Goal: Task Accomplishment & Management: Manage account settings

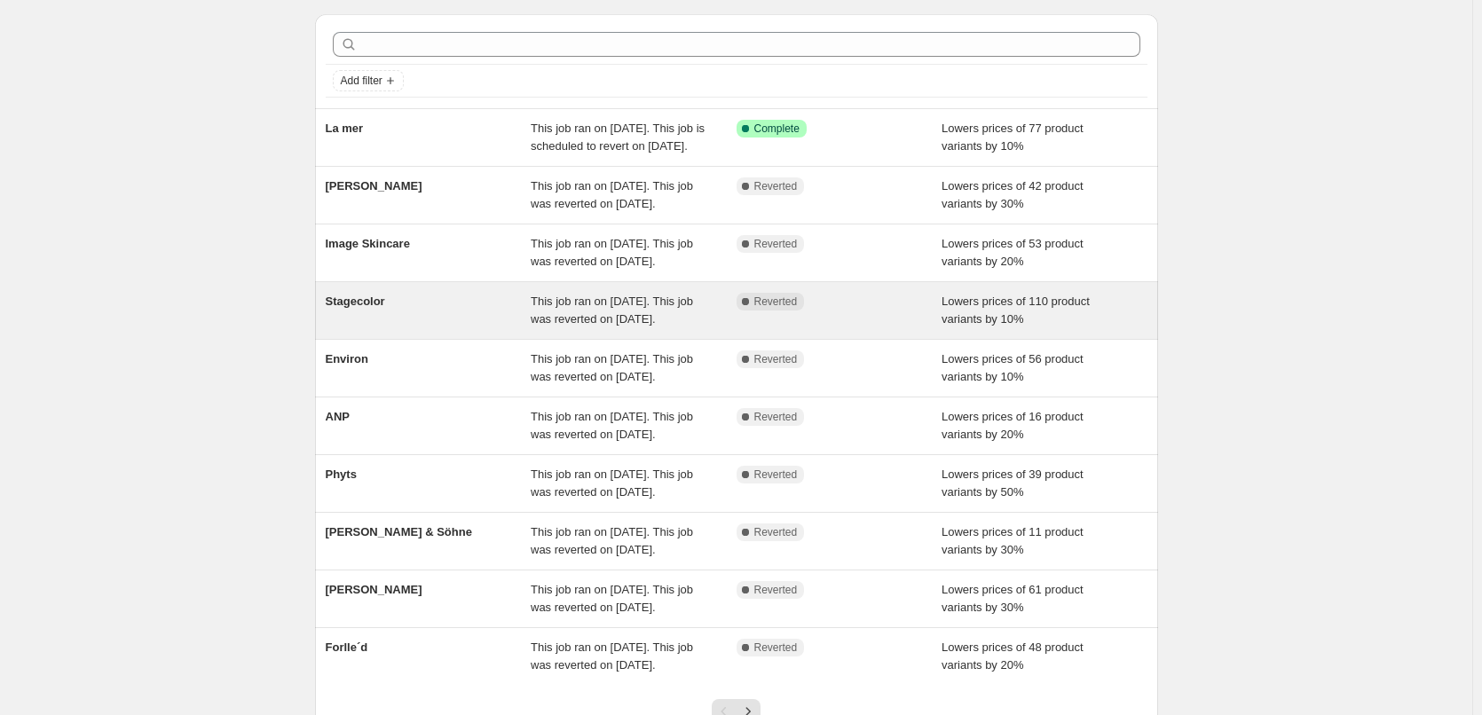
scroll to position [376, 0]
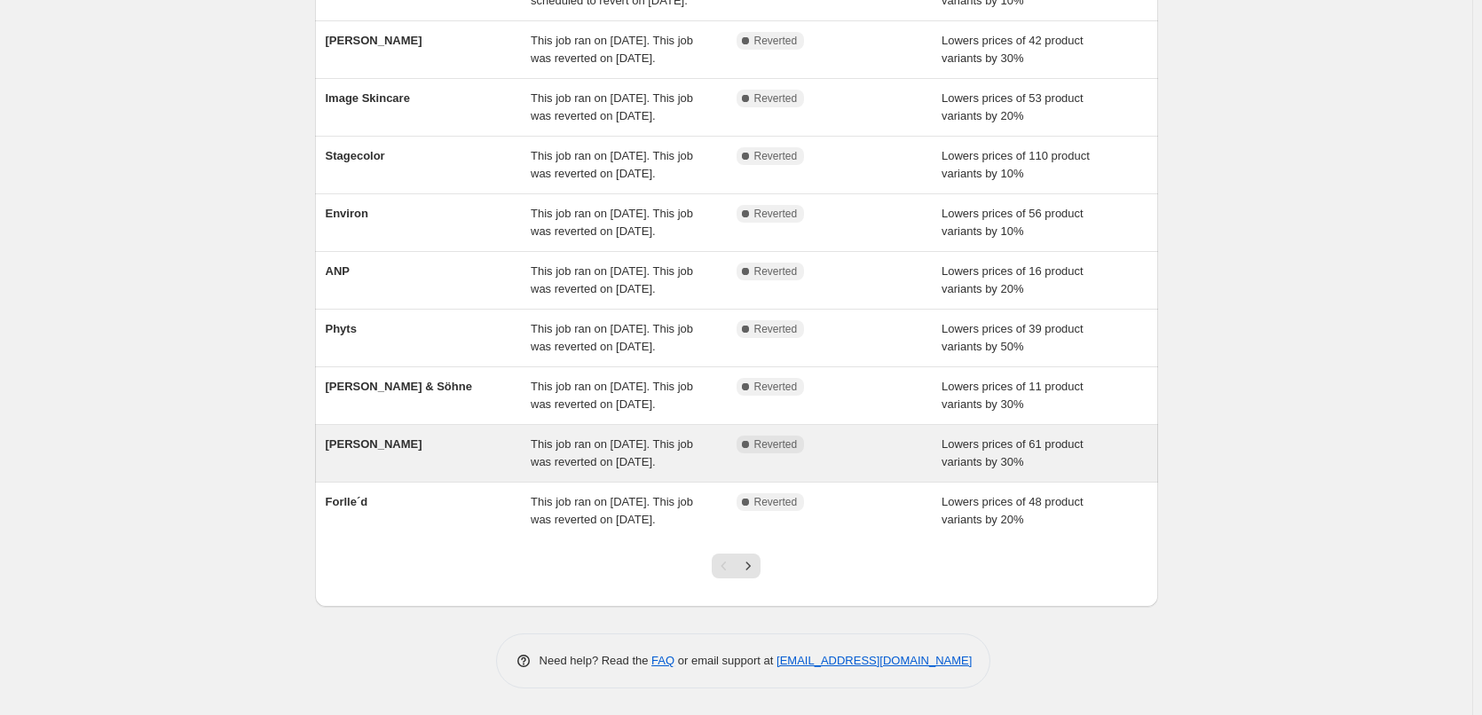
click at [383, 438] on span "[PERSON_NAME]" at bounding box center [374, 444] width 97 height 13
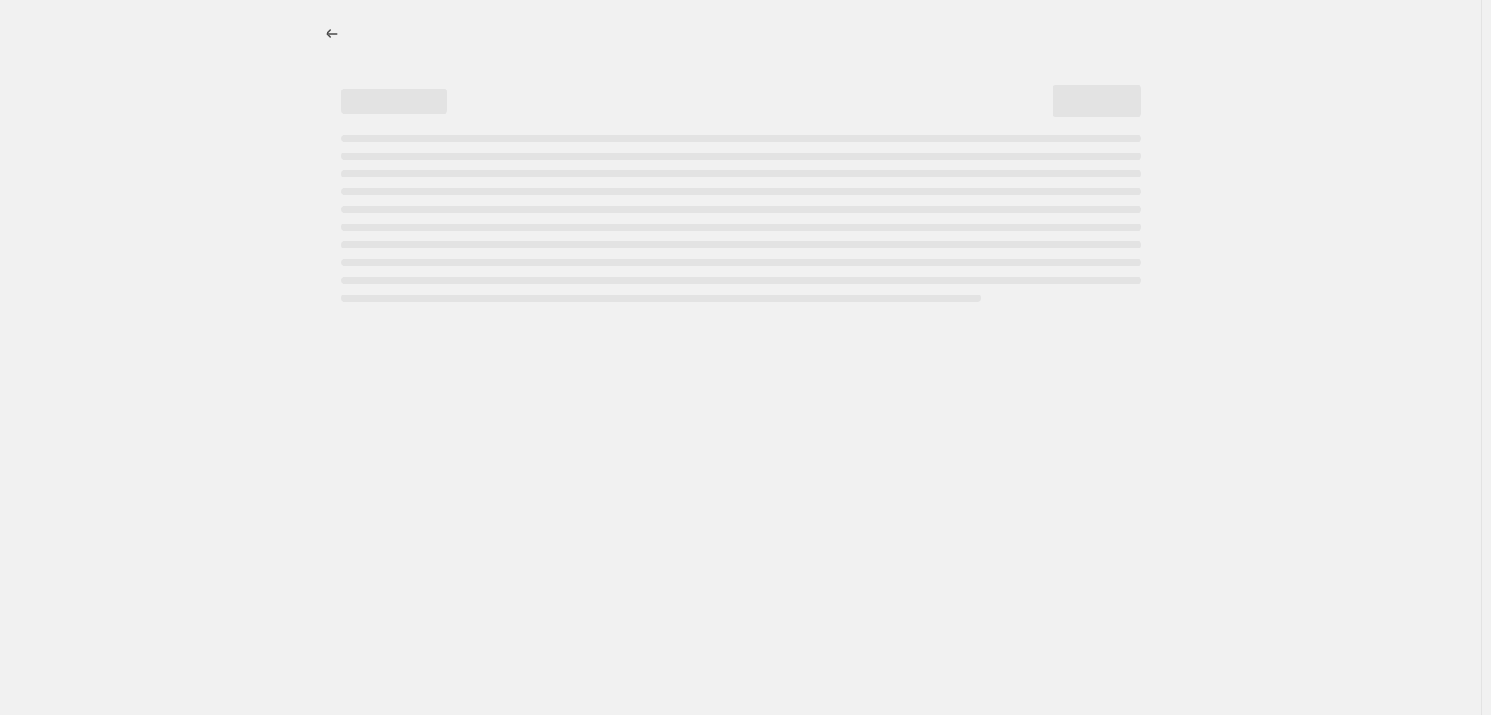
select select "percentage"
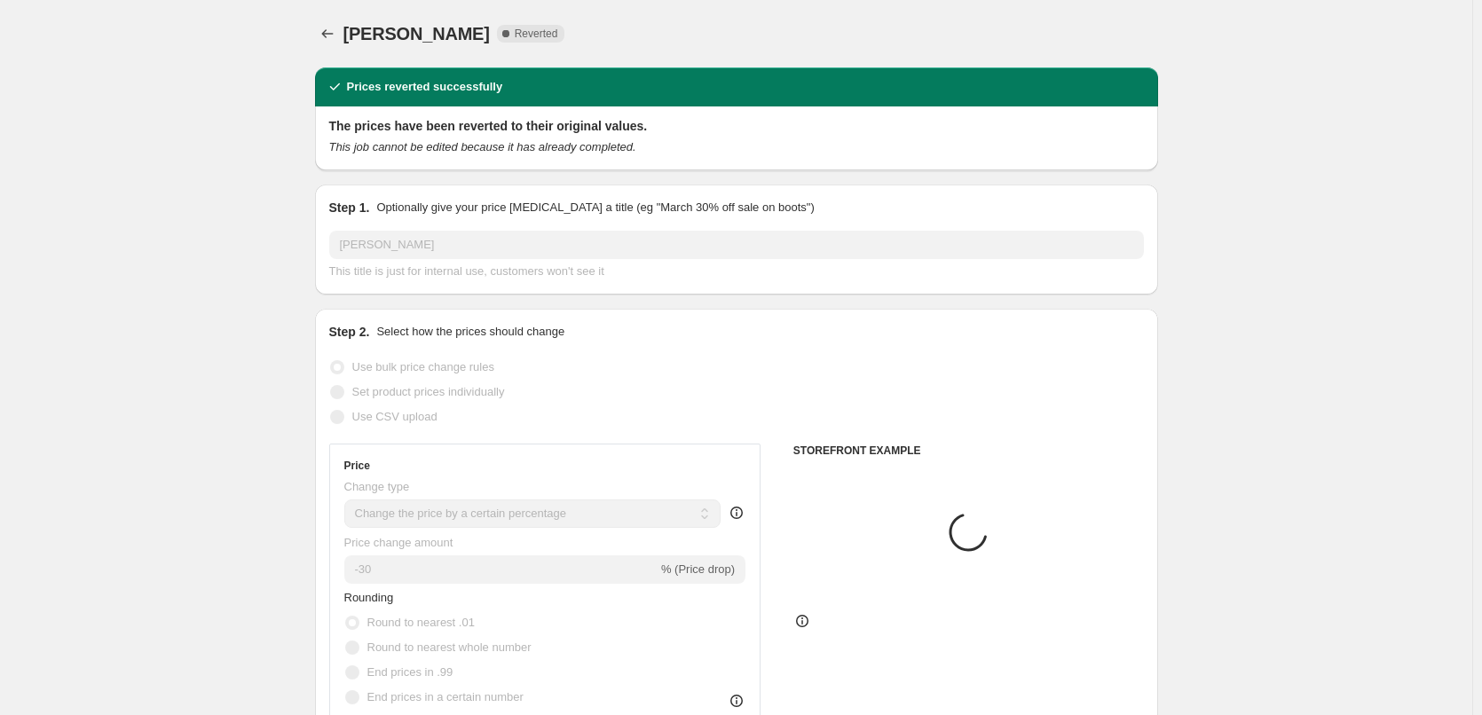
select select "vendor"
click at [946, 30] on span "Copy to new job" at bounding box center [905, 34] width 83 height 14
select select "percentage"
select select "vendor"
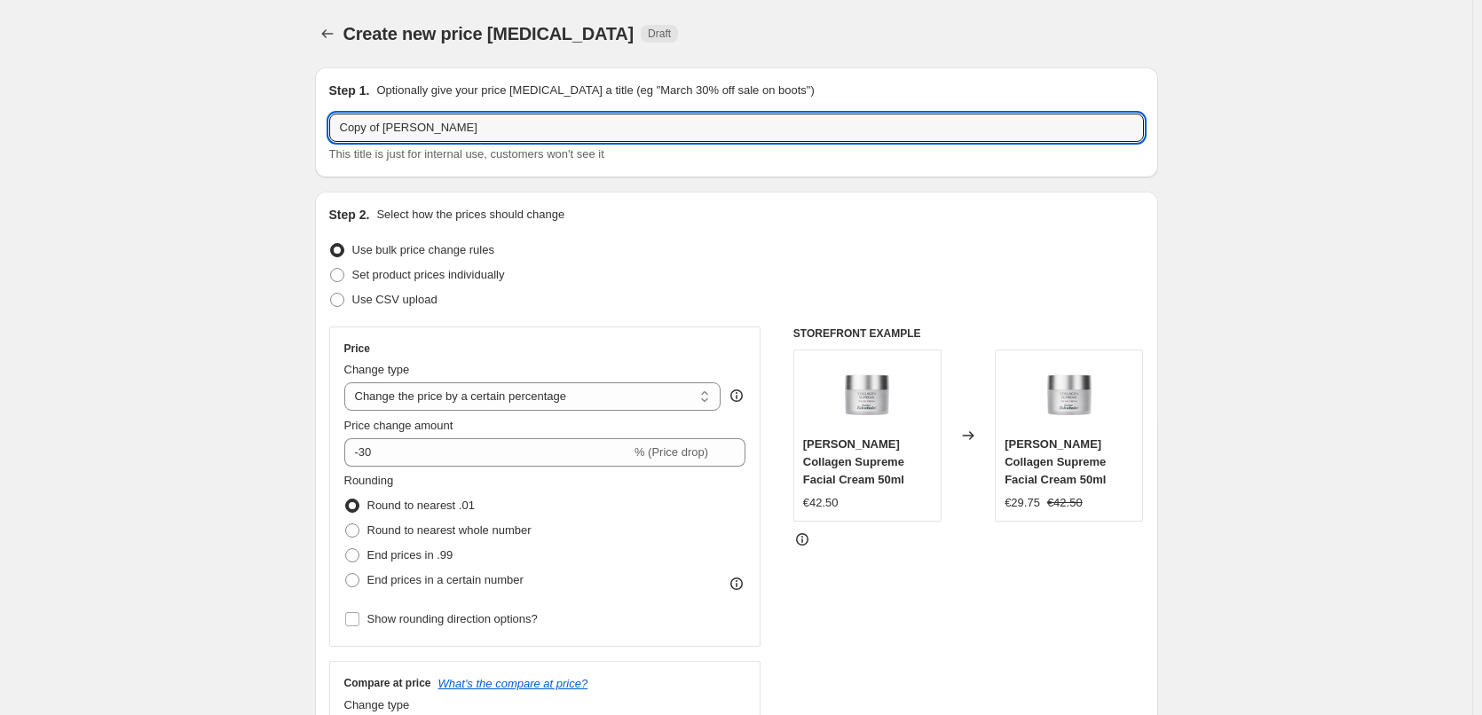
drag, startPoint x: 387, startPoint y: 126, endPoint x: 122, endPoint y: 134, distance: 265.5
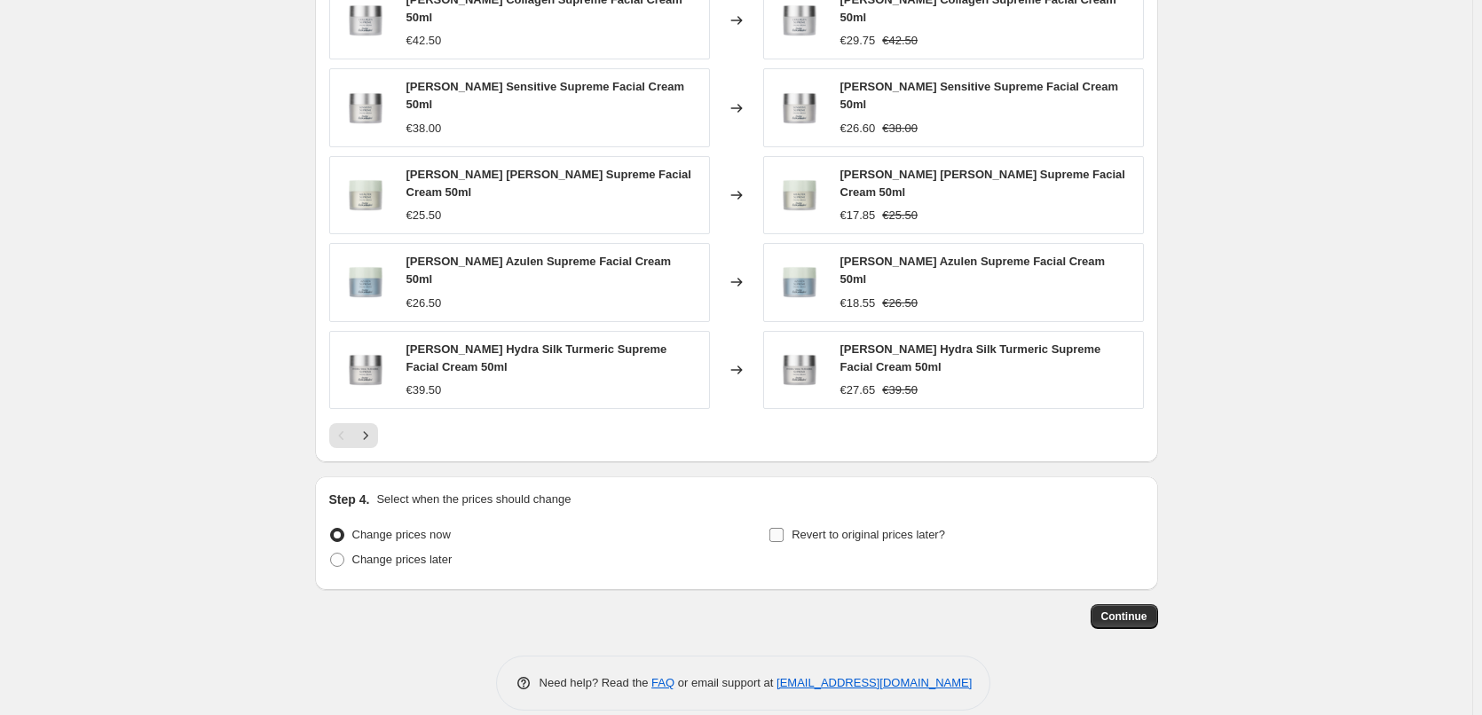
type input "[PERSON_NAME]"
click at [795, 523] on label "Revert to original prices later?" at bounding box center [857, 535] width 177 height 25
click at [784, 528] on input "Revert to original prices later?" at bounding box center [776, 535] width 14 height 14
checkbox input "true"
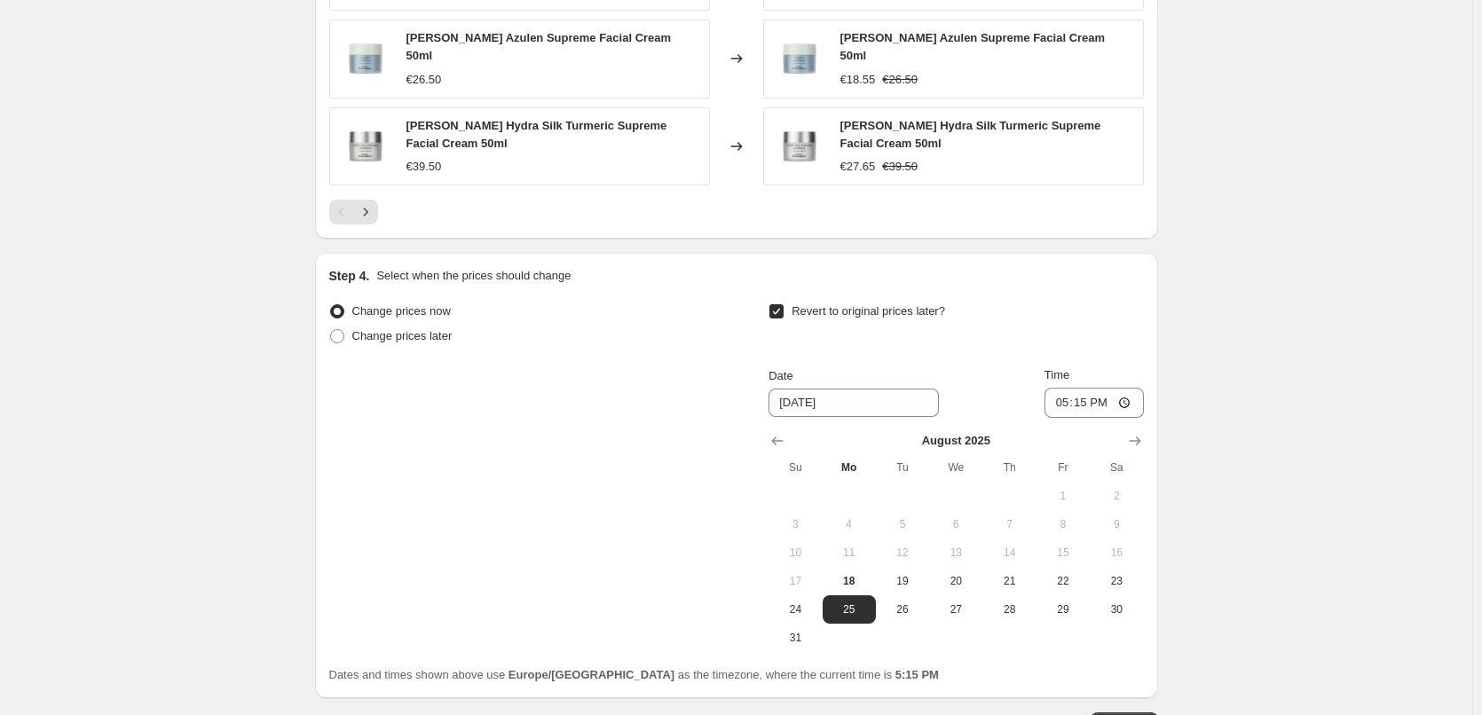
scroll to position [1597, 0]
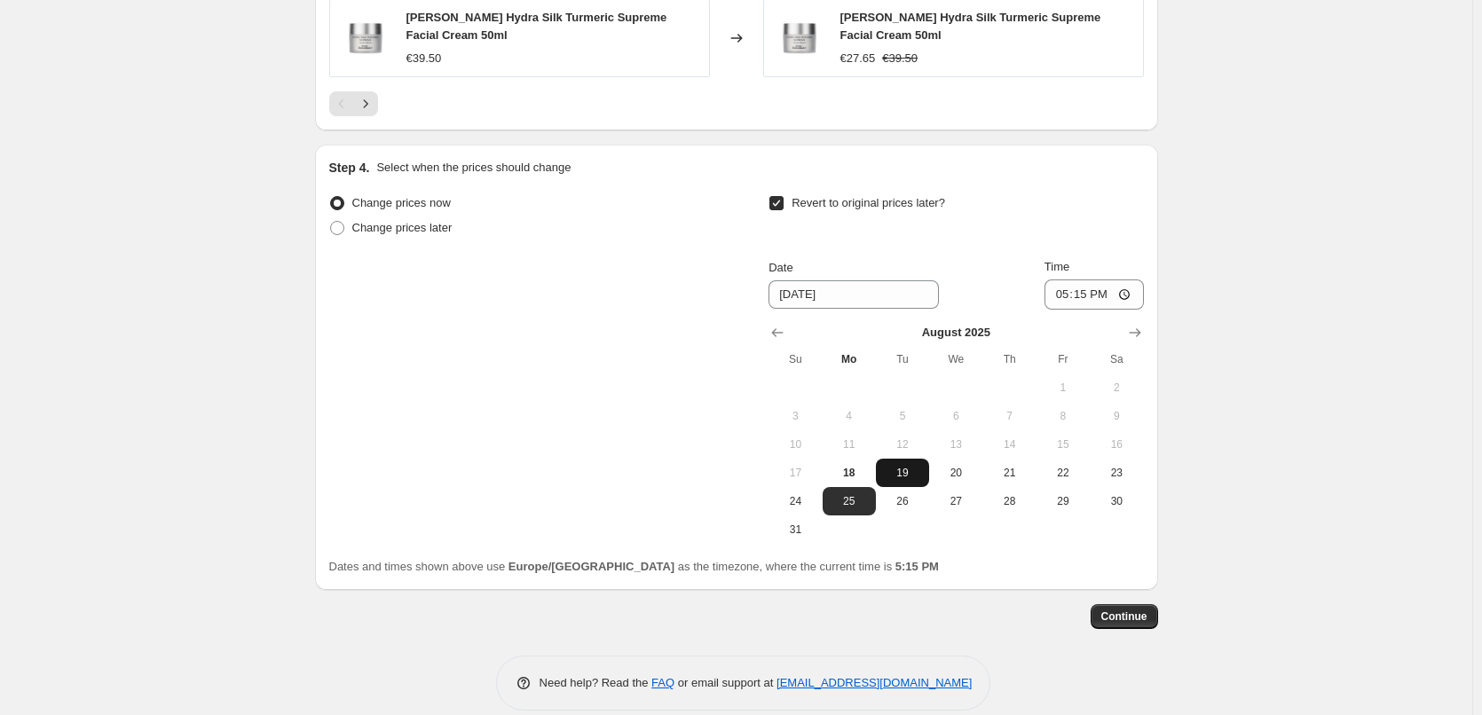
click at [911, 466] on span "19" at bounding box center [902, 473] width 39 height 14
type input "[DATE]"
click at [1069, 280] on input "17:15" at bounding box center [1094, 295] width 99 height 30
type input "03:00"
click at [1134, 610] on span "Continue" at bounding box center [1124, 617] width 46 height 14
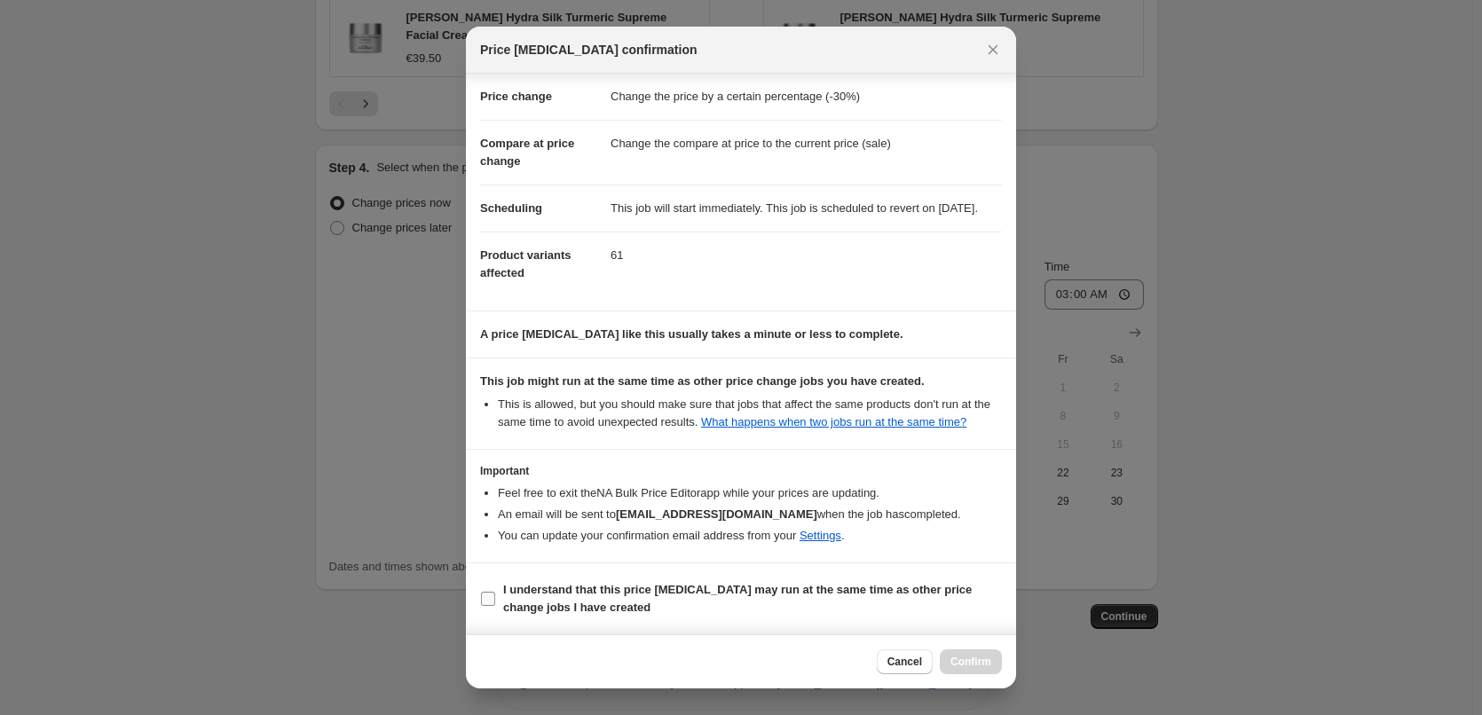
scroll to position [50, 0]
click at [596, 597] on span "I understand that this price [MEDICAL_DATA] may run at the same time as other p…" at bounding box center [752, 598] width 499 height 35
click at [495, 597] on input "I understand that this price [MEDICAL_DATA] may run at the same time as other p…" at bounding box center [488, 599] width 14 height 14
checkbox input "true"
click at [958, 662] on span "Confirm" at bounding box center [971, 662] width 41 height 14
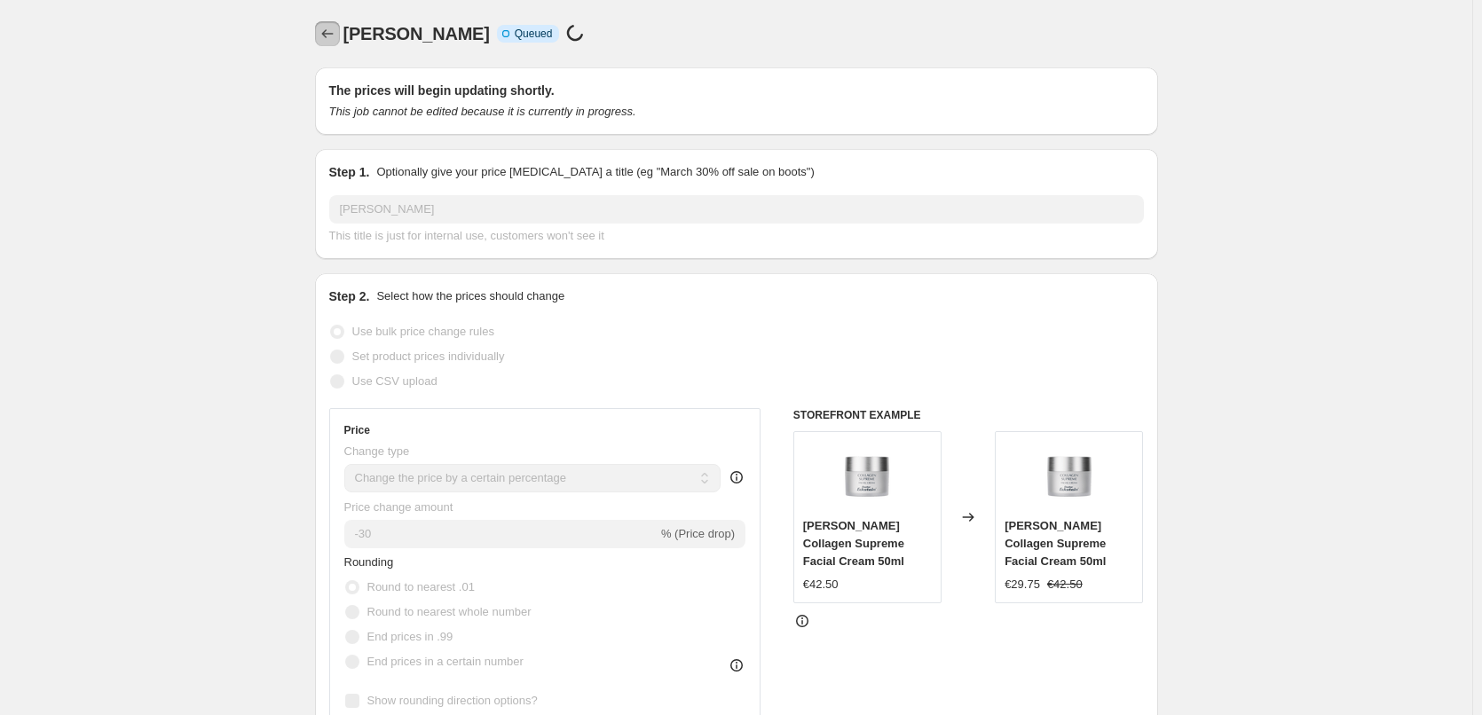
click at [336, 37] on icon "Price change jobs" at bounding box center [328, 34] width 18 height 18
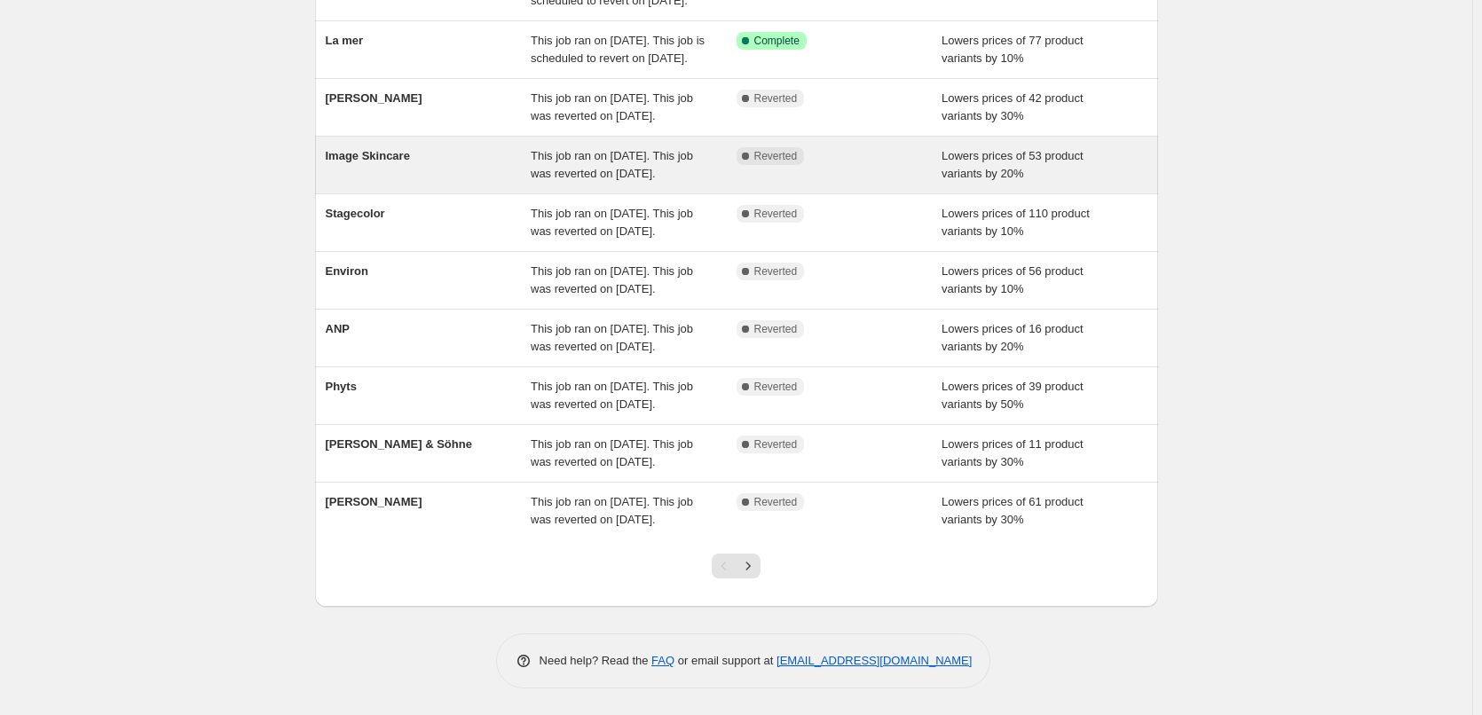
scroll to position [376, 0]
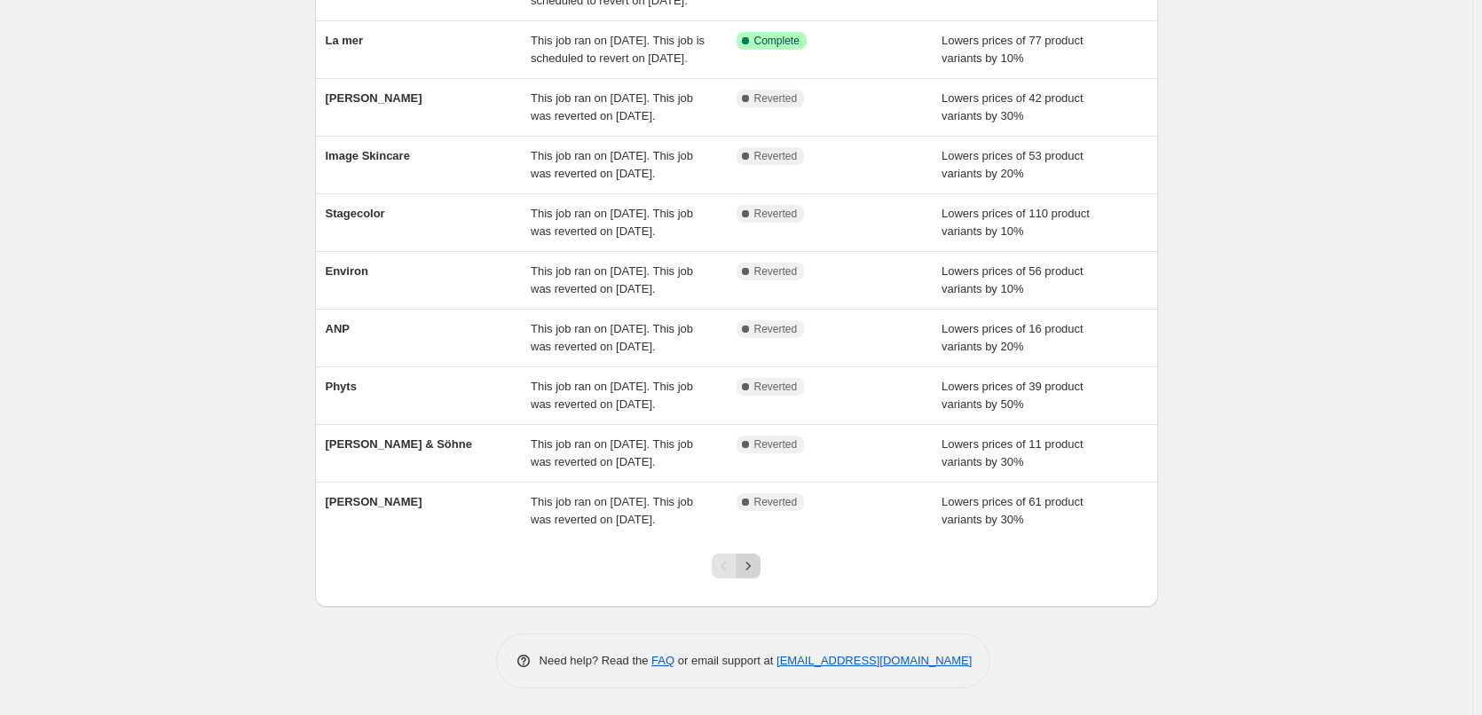
click at [749, 558] on icon "Next" at bounding box center [748, 566] width 18 height 18
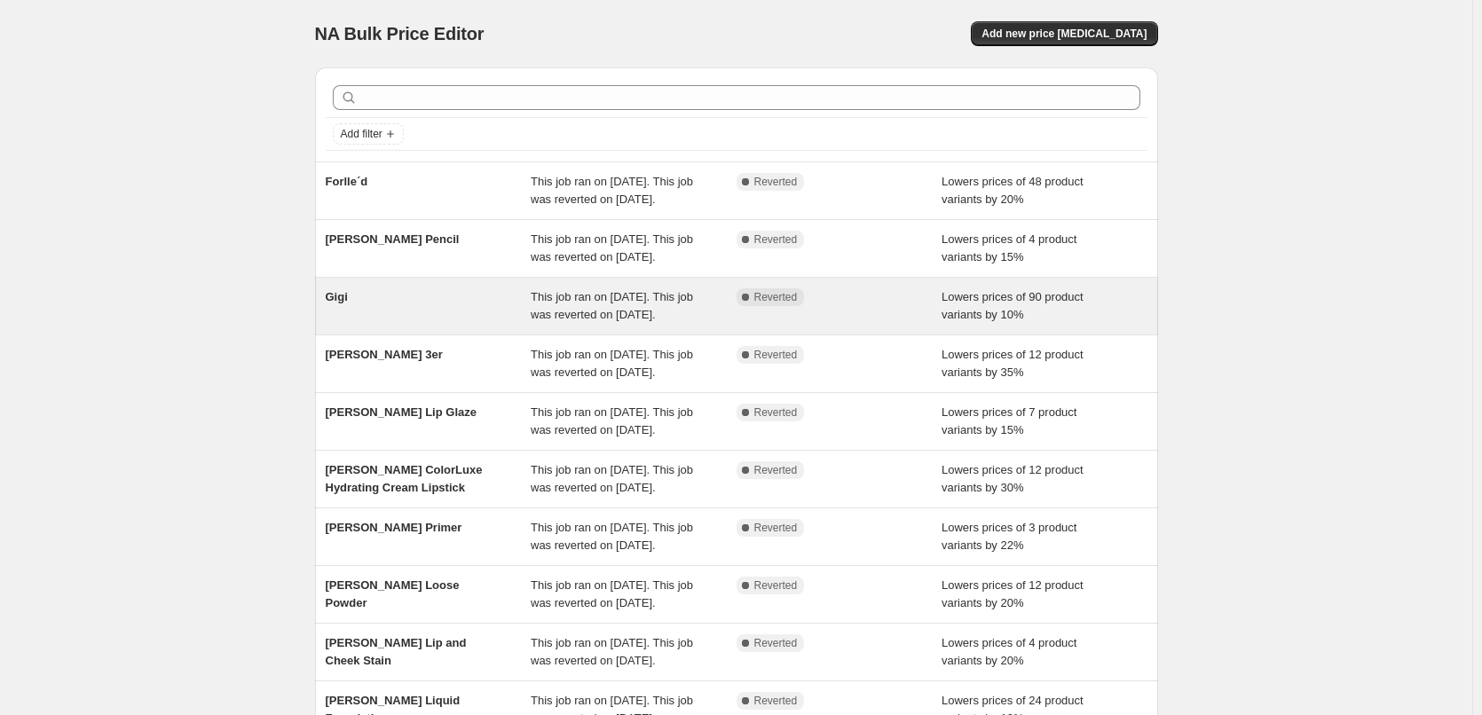
click at [391, 324] on div "Gigi" at bounding box center [429, 305] width 206 height 35
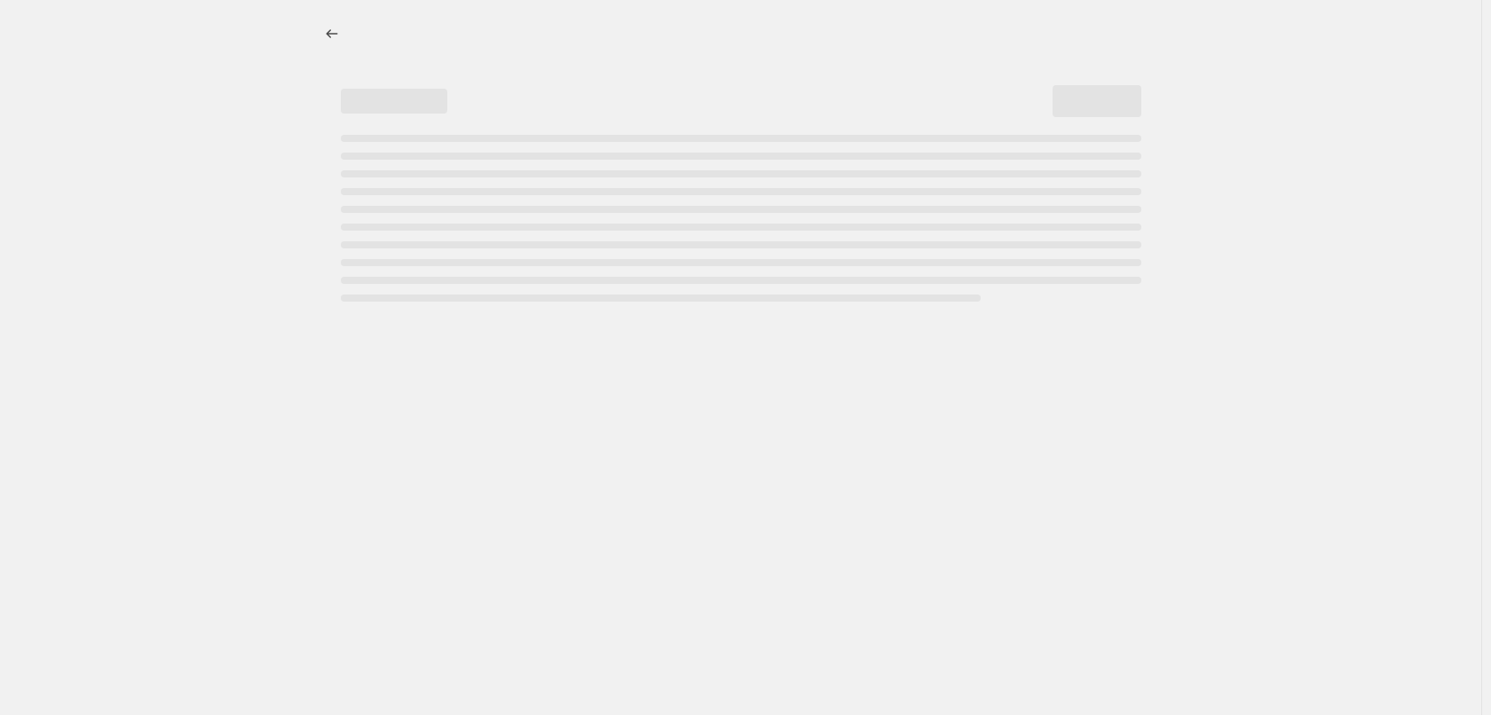
select select "percentage"
select select "vendor"
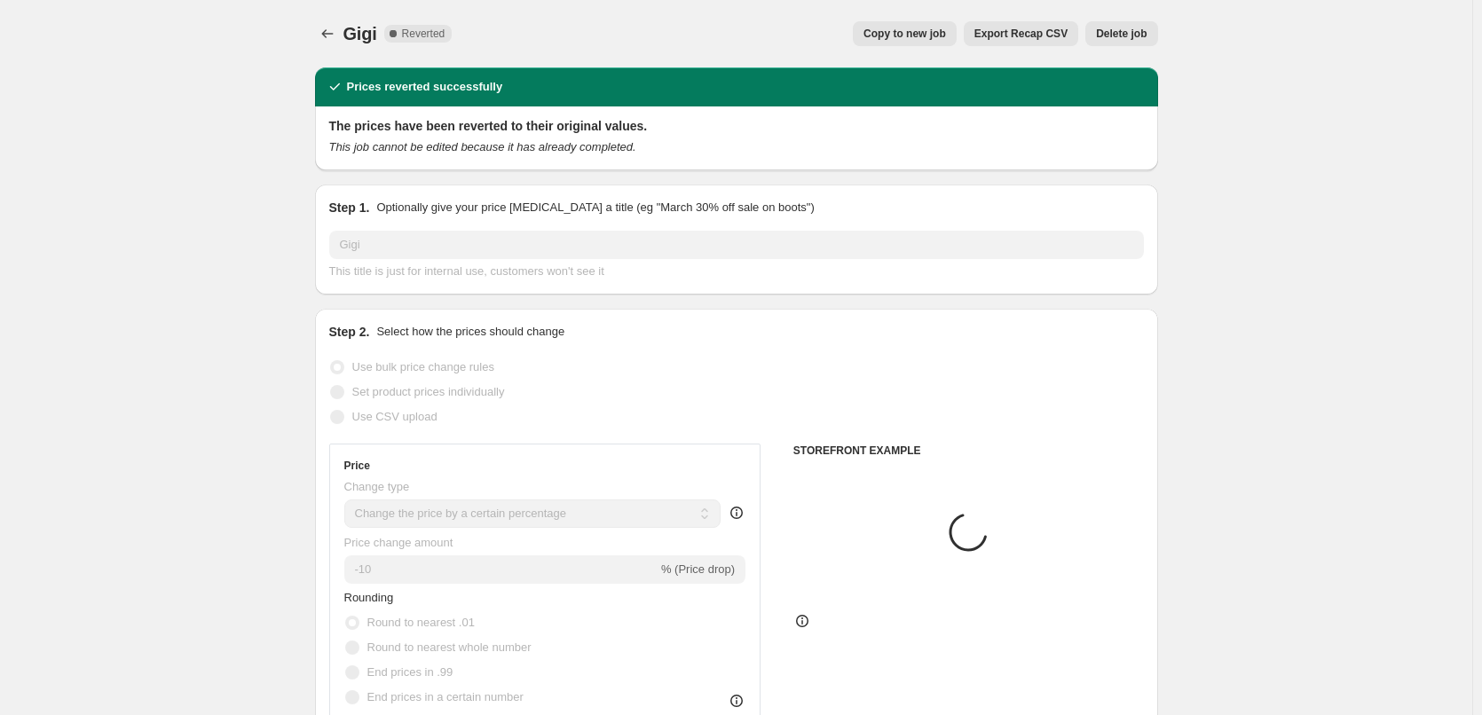
click at [934, 32] on span "Copy to new job" at bounding box center [905, 34] width 83 height 14
select select "percentage"
select select "vendor"
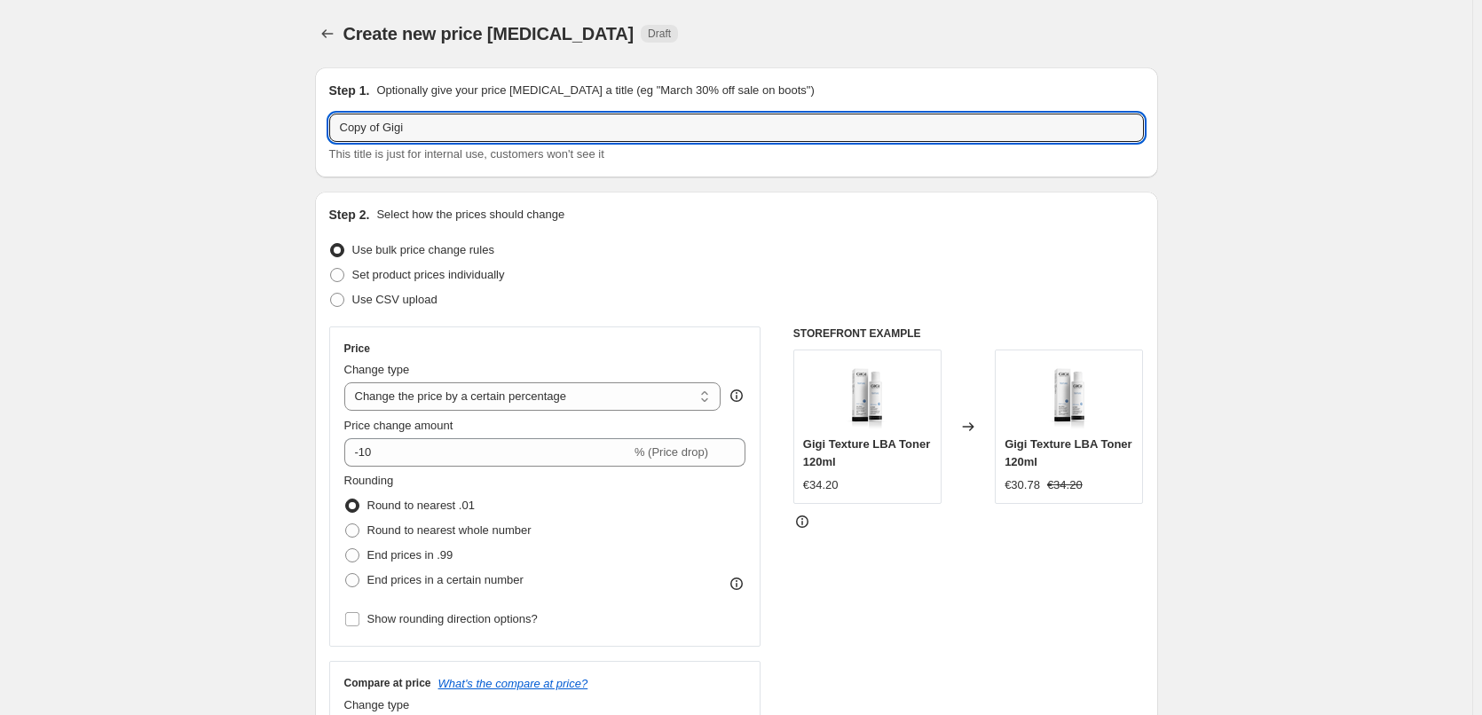
drag, startPoint x: 390, startPoint y: 125, endPoint x: 258, endPoint y: 123, distance: 131.4
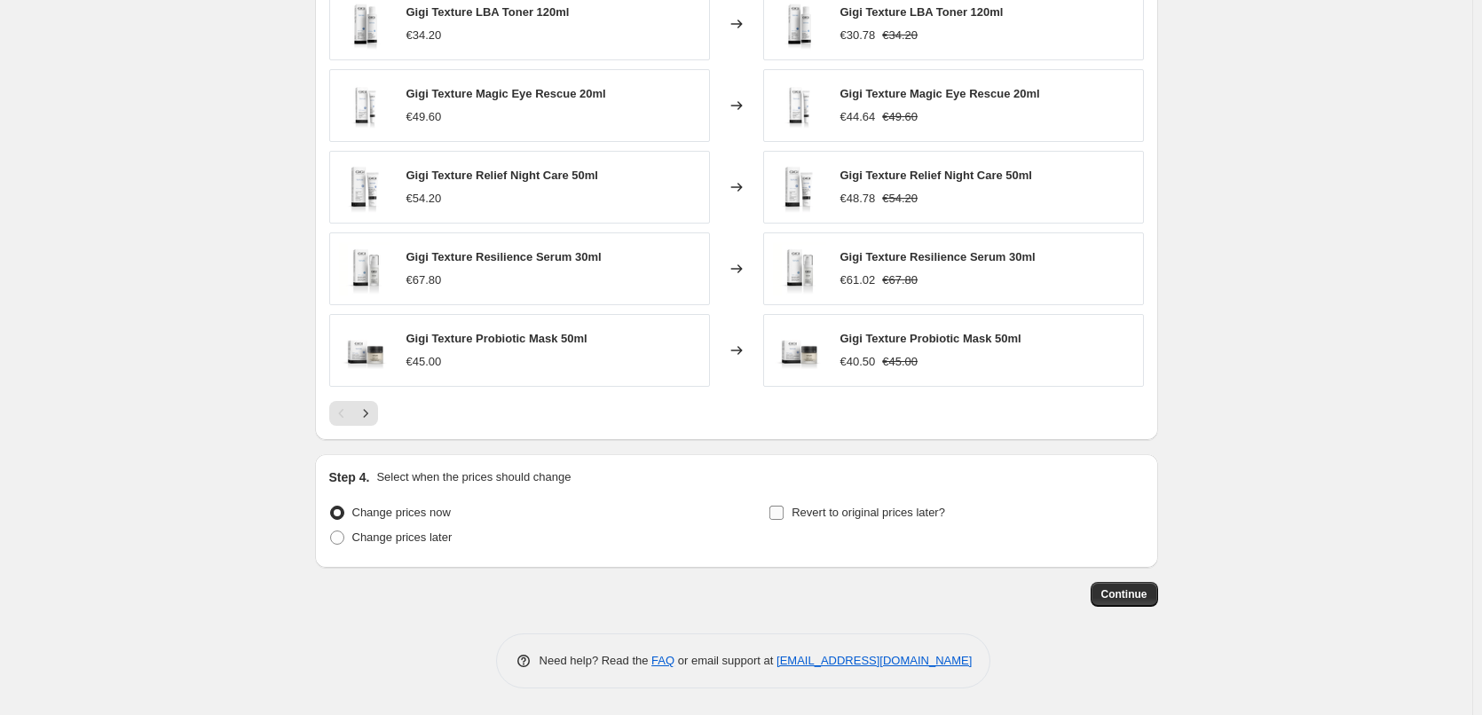
type input "Gigi"
click at [898, 510] on span "Revert to original prices later?" at bounding box center [869, 512] width 154 height 13
click at [784, 510] on input "Revert to original prices later?" at bounding box center [776, 513] width 14 height 14
checkbox input "true"
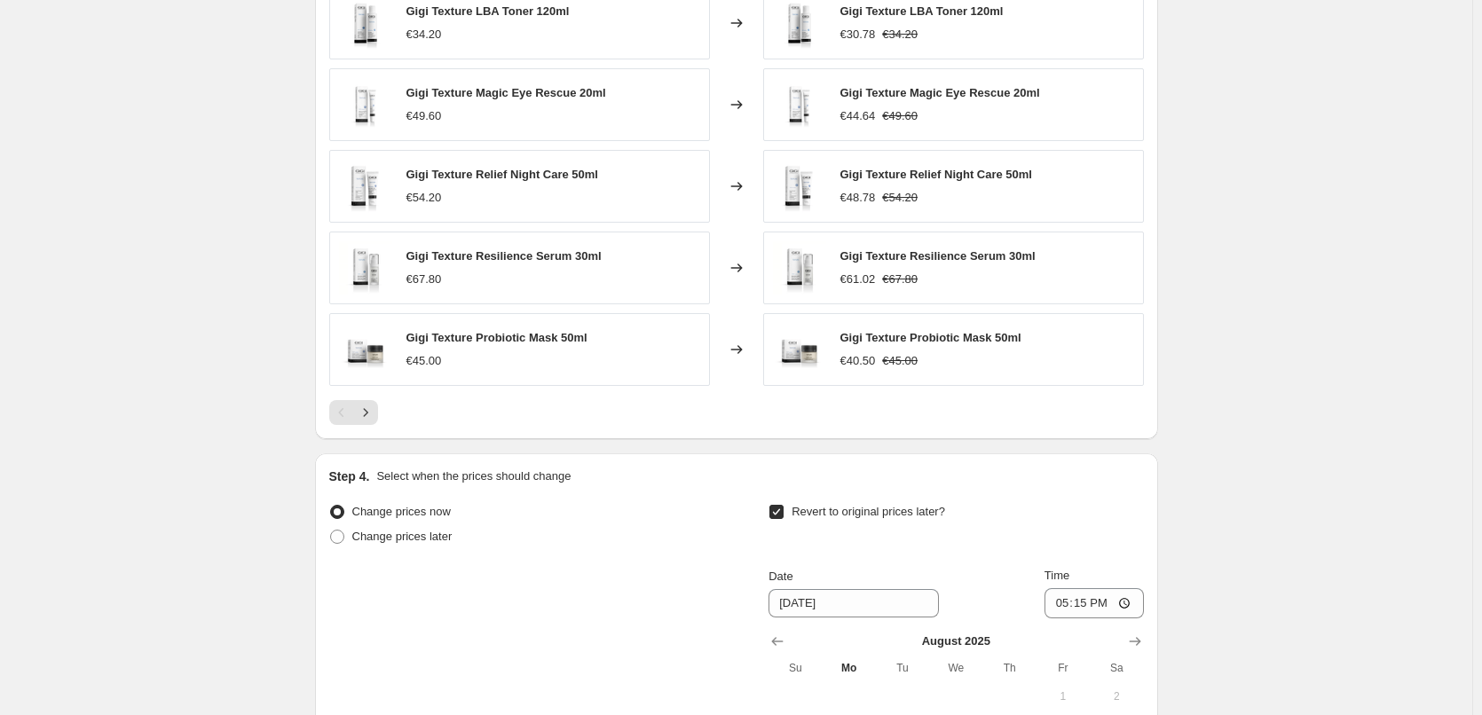
scroll to position [1591, 0]
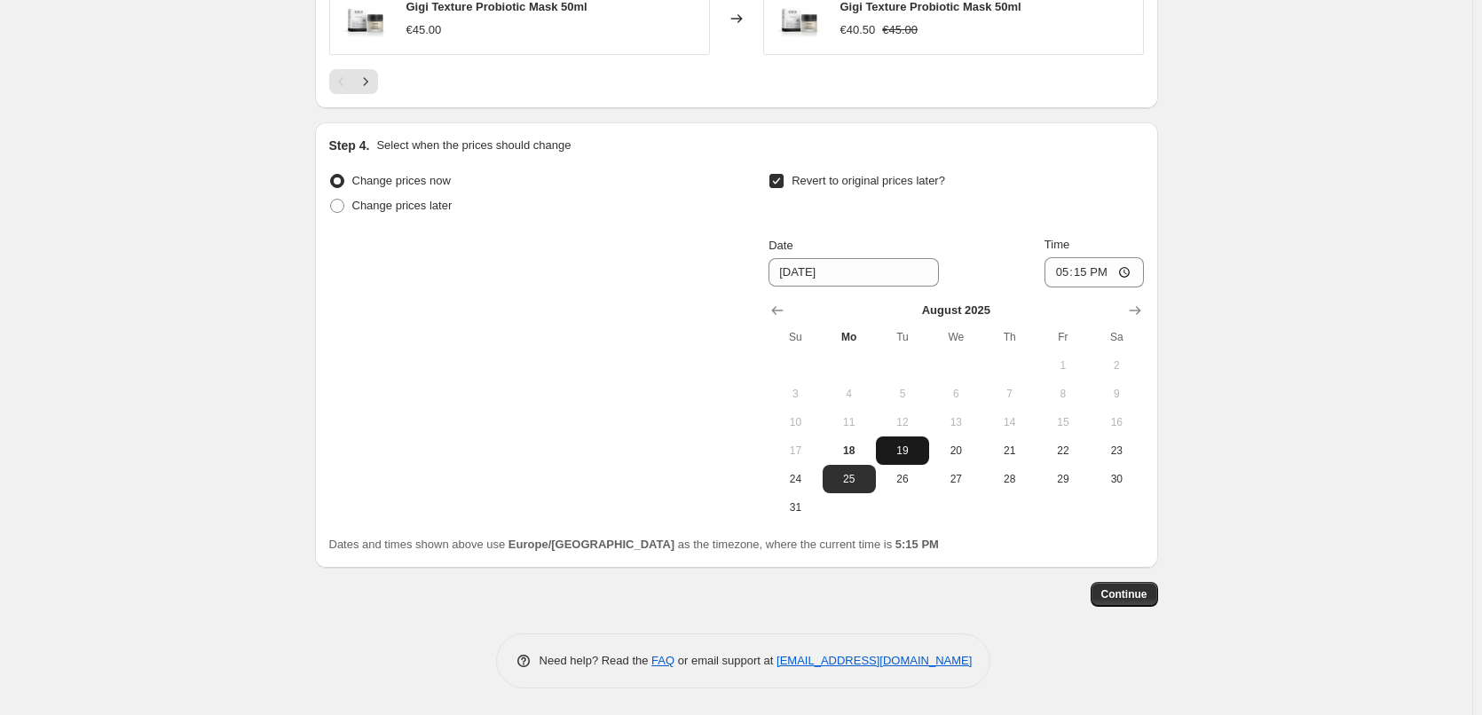
click at [918, 451] on span "19" at bounding box center [902, 451] width 39 height 14
type input "[DATE]"
click at [1058, 273] on input "17:15" at bounding box center [1094, 272] width 99 height 30
drag, startPoint x: 1143, startPoint y: 590, endPoint x: 1105, endPoint y: 281, distance: 311.2
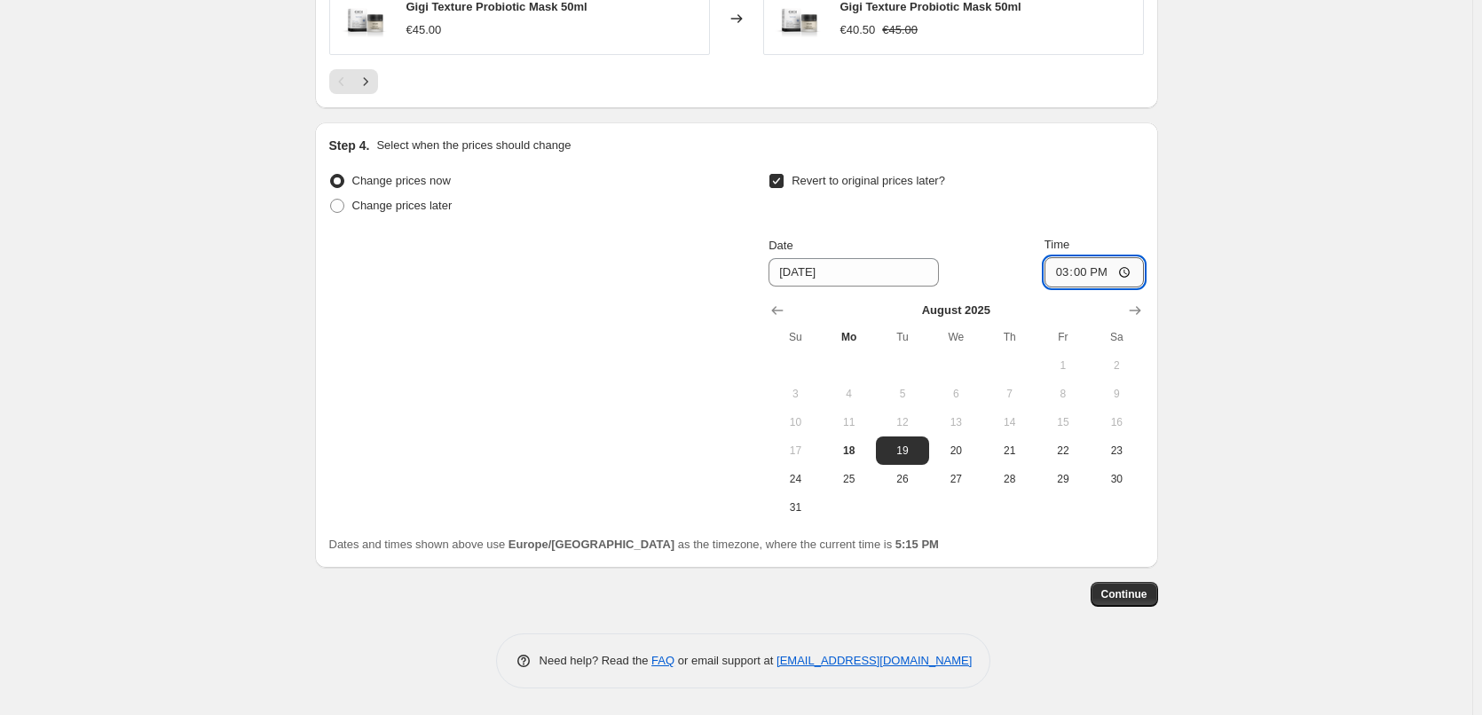
click at [1104, 280] on input "15:00" at bounding box center [1094, 272] width 99 height 30
click at [1103, 275] on input "15:00" at bounding box center [1094, 272] width 99 height 30
type input "03:00"
click at [1133, 594] on span "Continue" at bounding box center [1124, 595] width 46 height 14
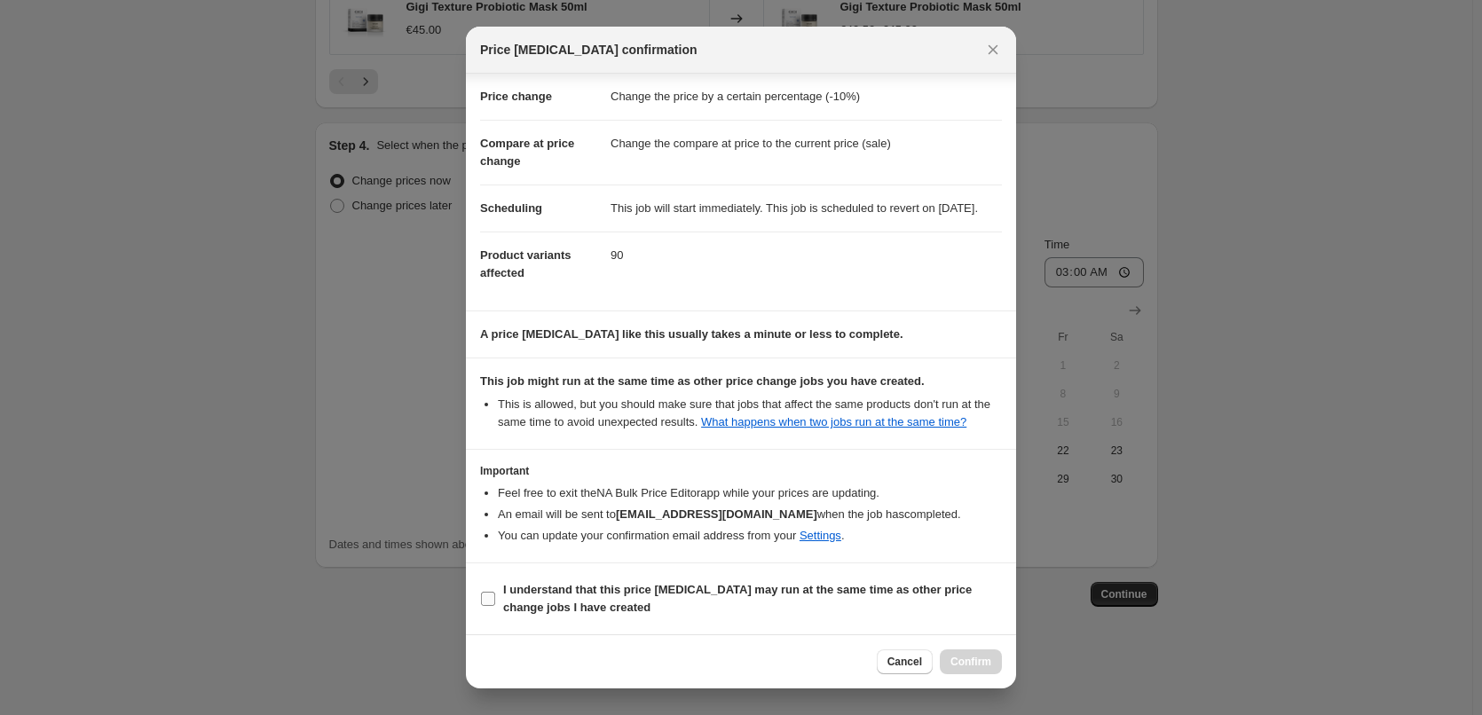
scroll to position [50, 0]
click at [575, 606] on b "I understand that this price [MEDICAL_DATA] may run at the same time as other p…" at bounding box center [737, 598] width 469 height 31
click at [495, 606] on input "I understand that this price [MEDICAL_DATA] may run at the same time as other p…" at bounding box center [488, 599] width 14 height 14
checkbox input "true"
click at [987, 654] on button "Confirm" at bounding box center [971, 662] width 62 height 25
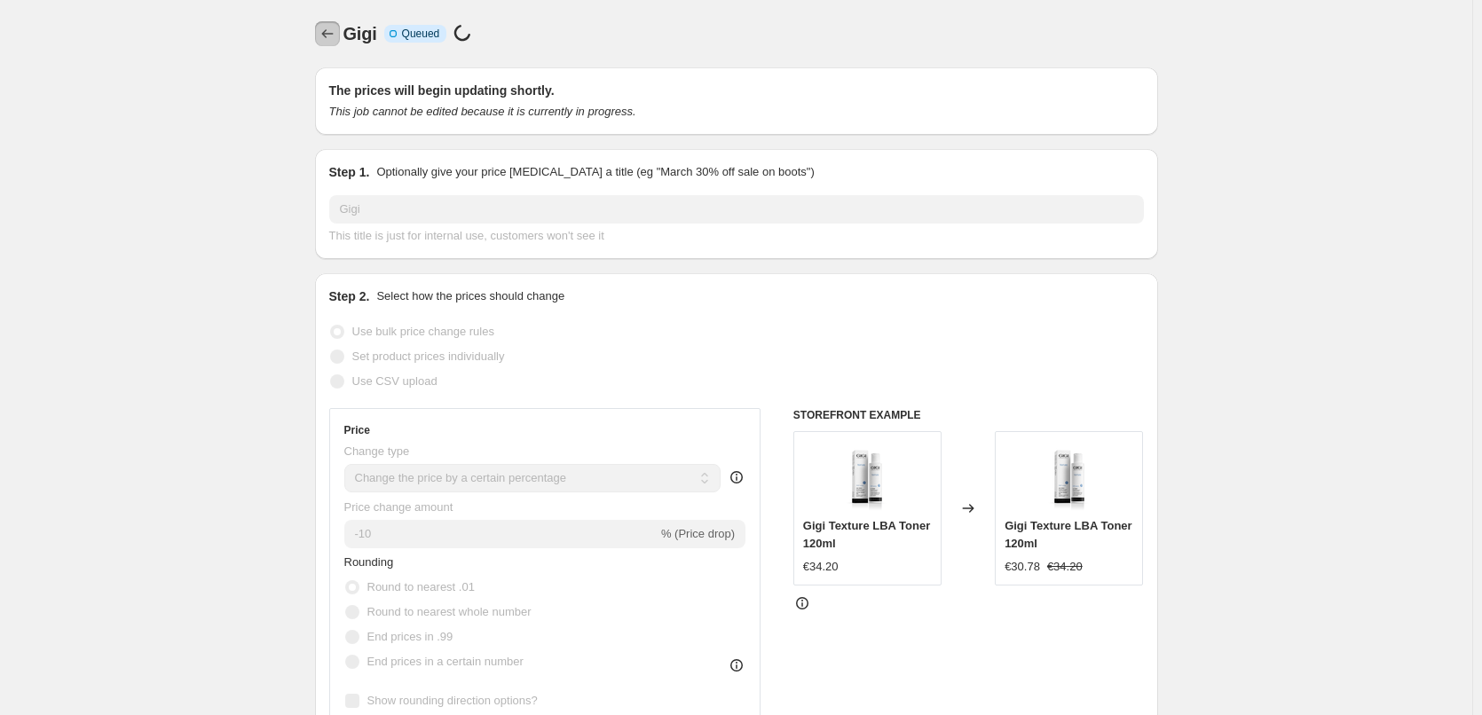
click at [333, 39] on icon "Price change jobs" at bounding box center [328, 34] width 18 height 18
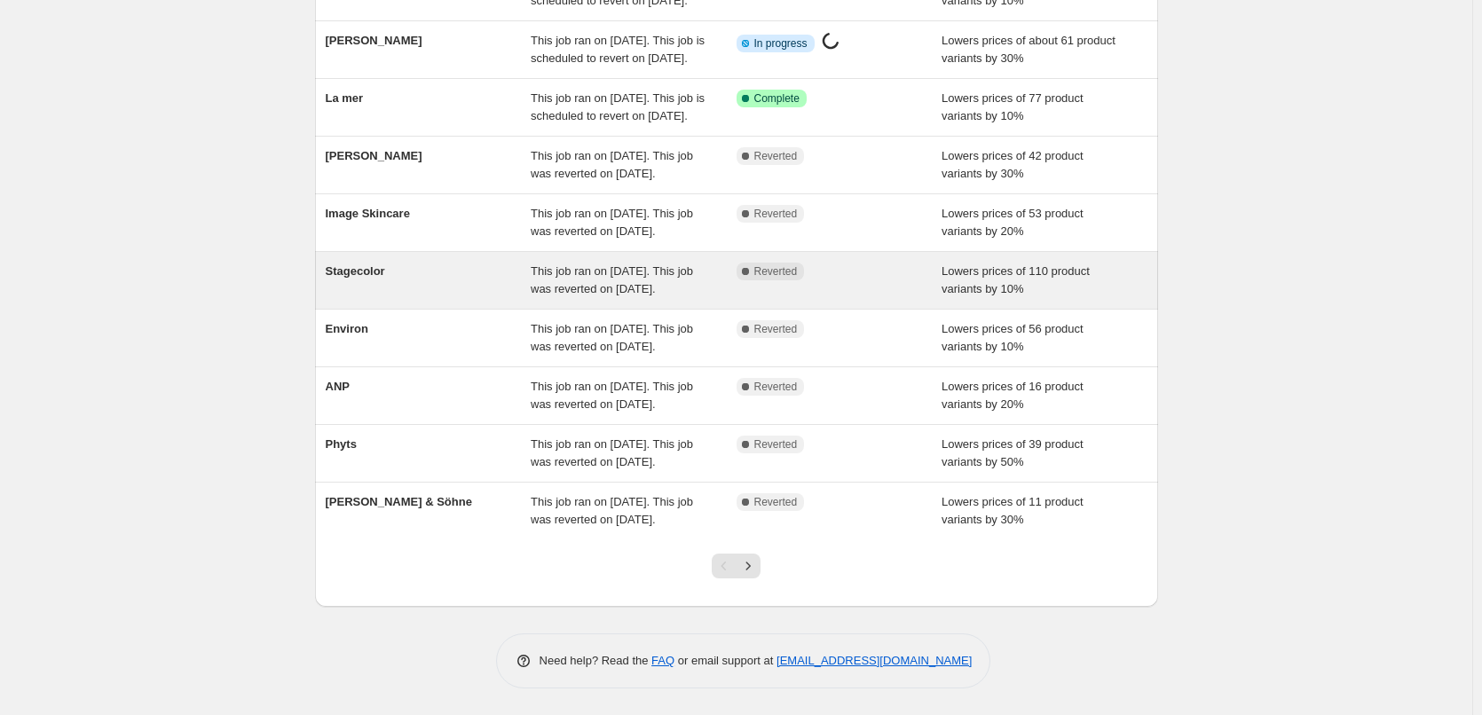
scroll to position [376, 0]
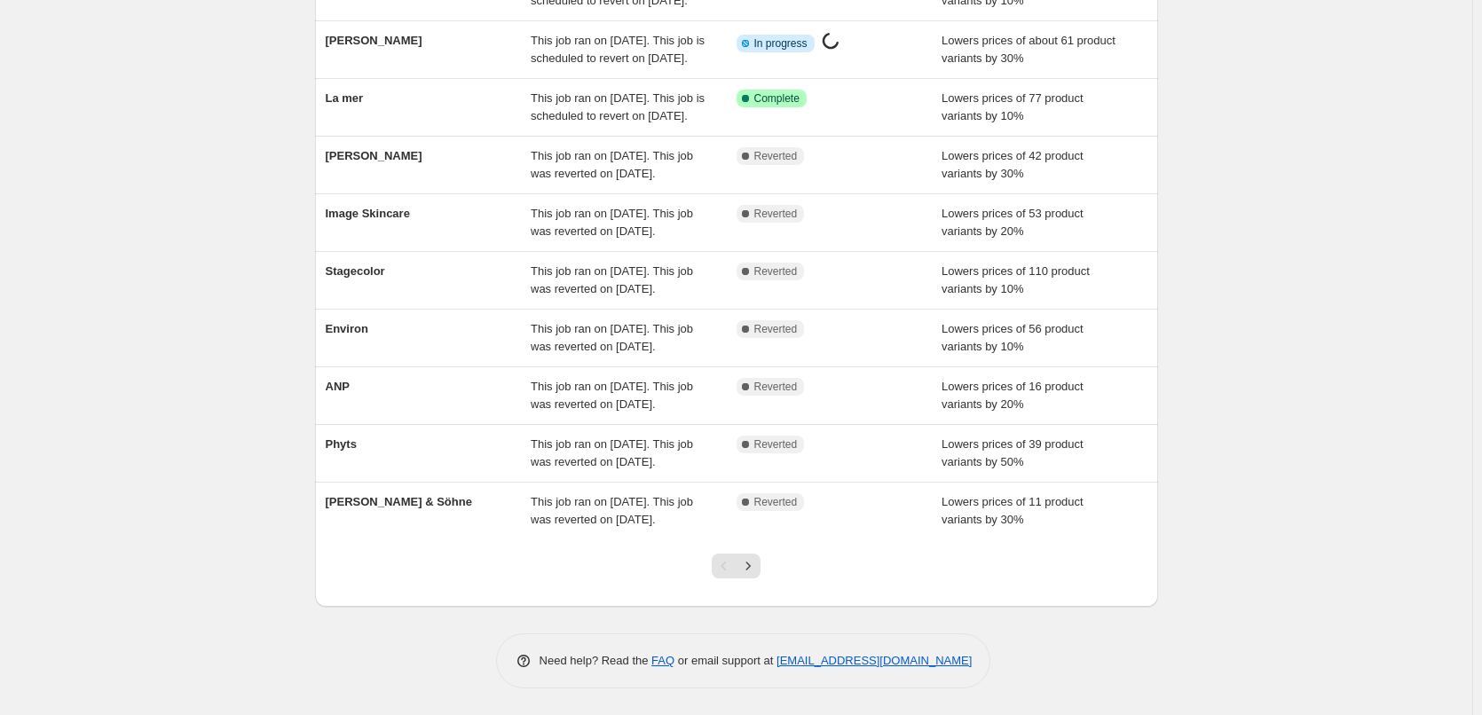
click at [768, 557] on div at bounding box center [736, 573] width 72 height 67
click at [757, 560] on icon "Next" at bounding box center [748, 566] width 18 height 18
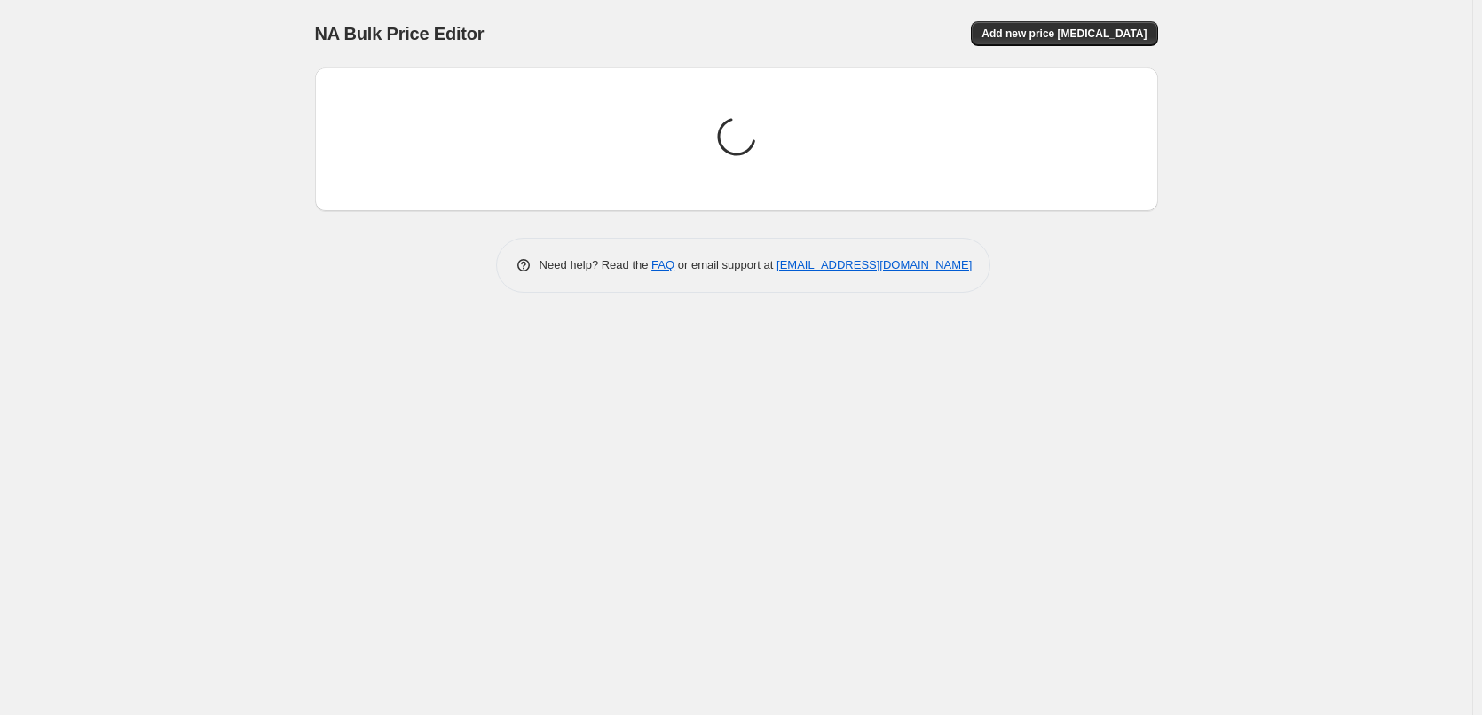
scroll to position [0, 0]
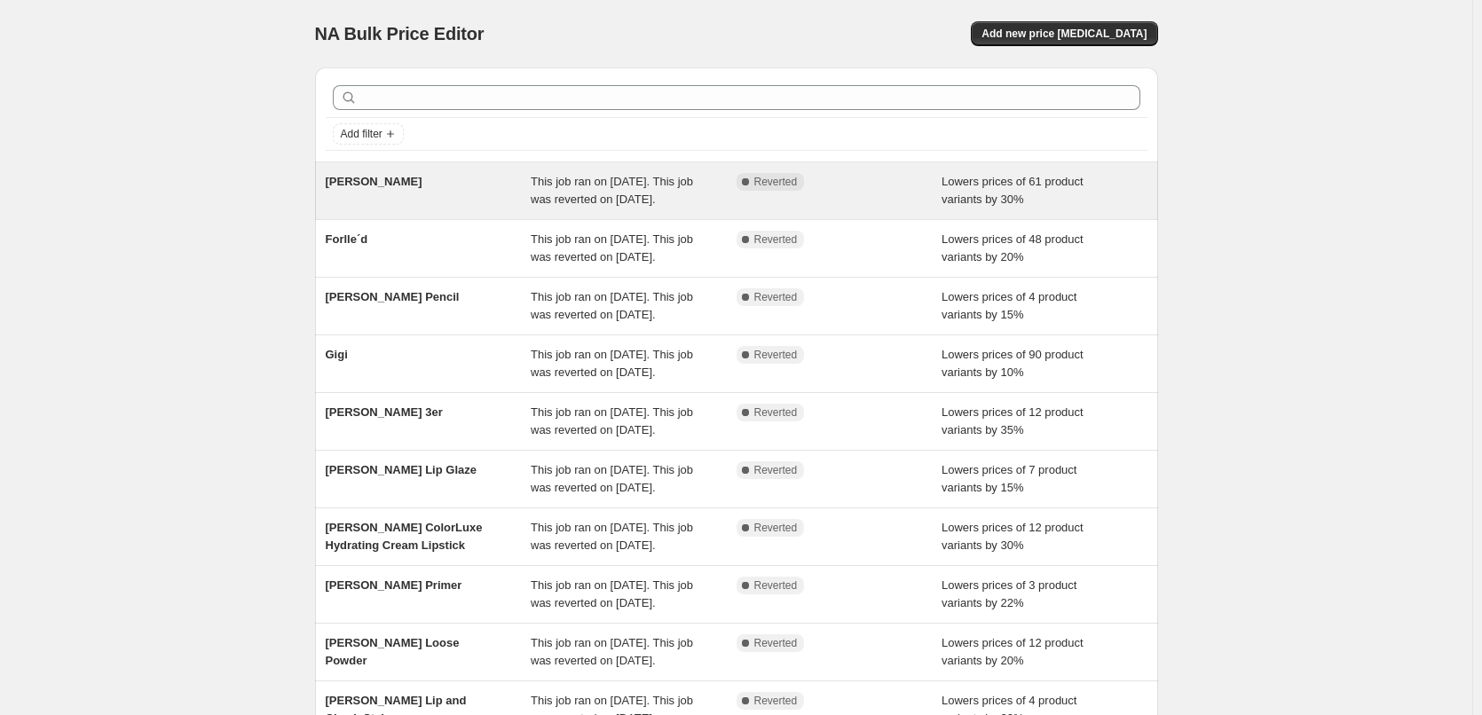
click at [381, 185] on span "[PERSON_NAME]" at bounding box center [374, 181] width 97 height 13
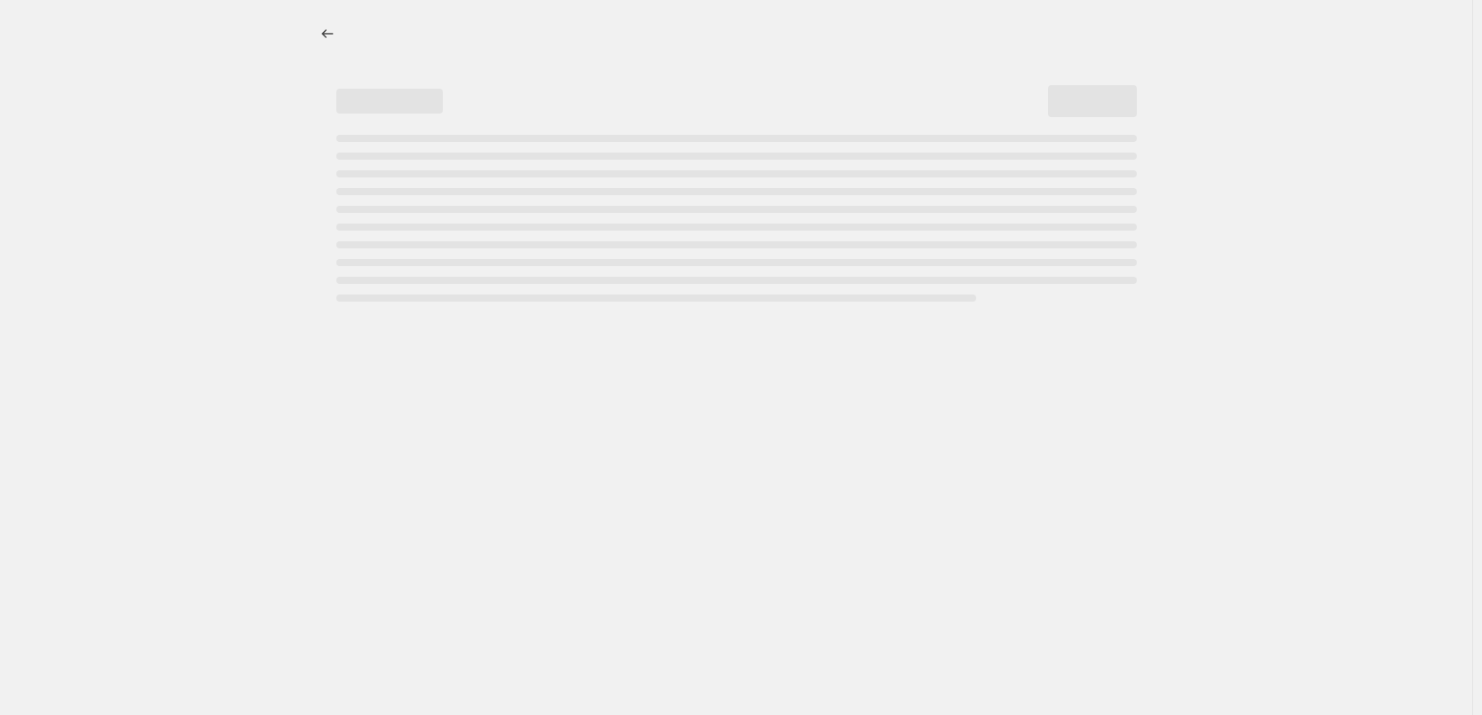
select select "percentage"
select select "vendor"
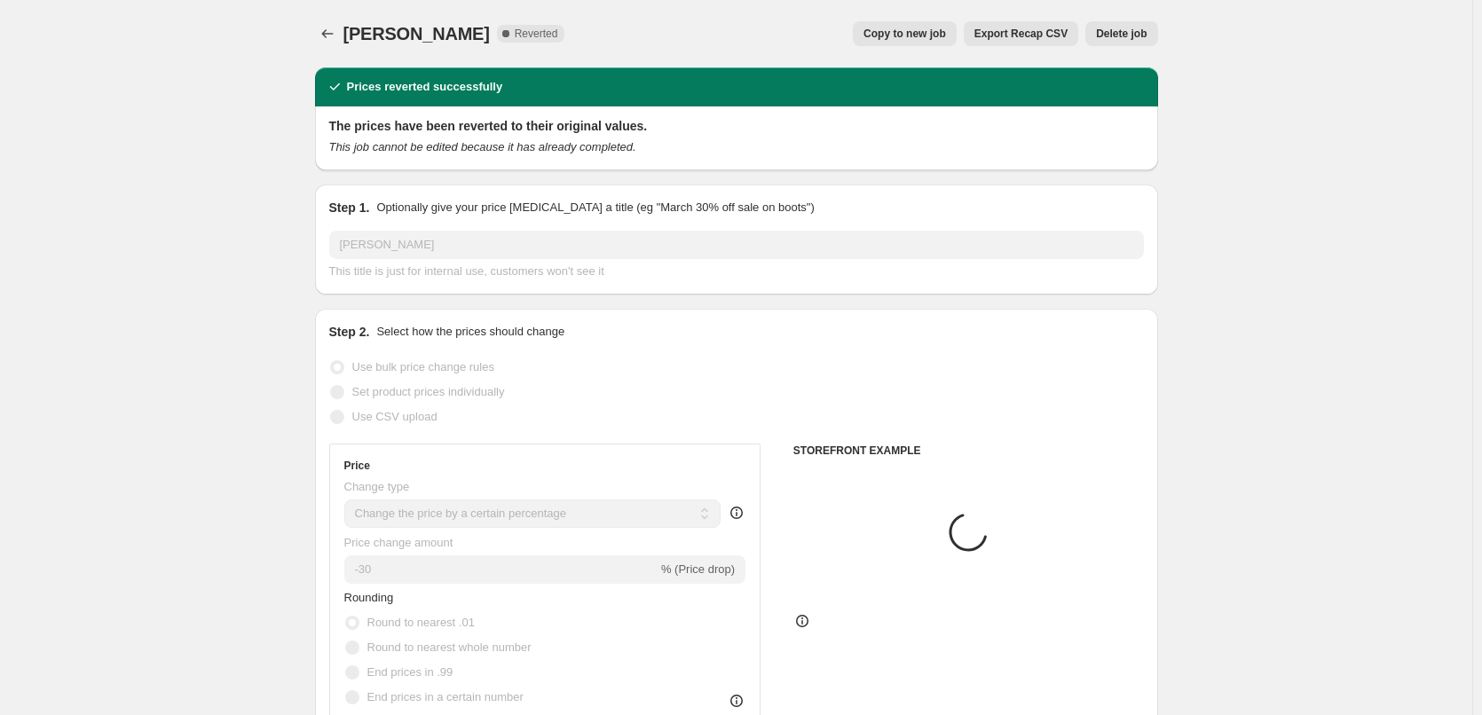
click at [1138, 36] on span "Delete job" at bounding box center [1121, 34] width 51 height 14
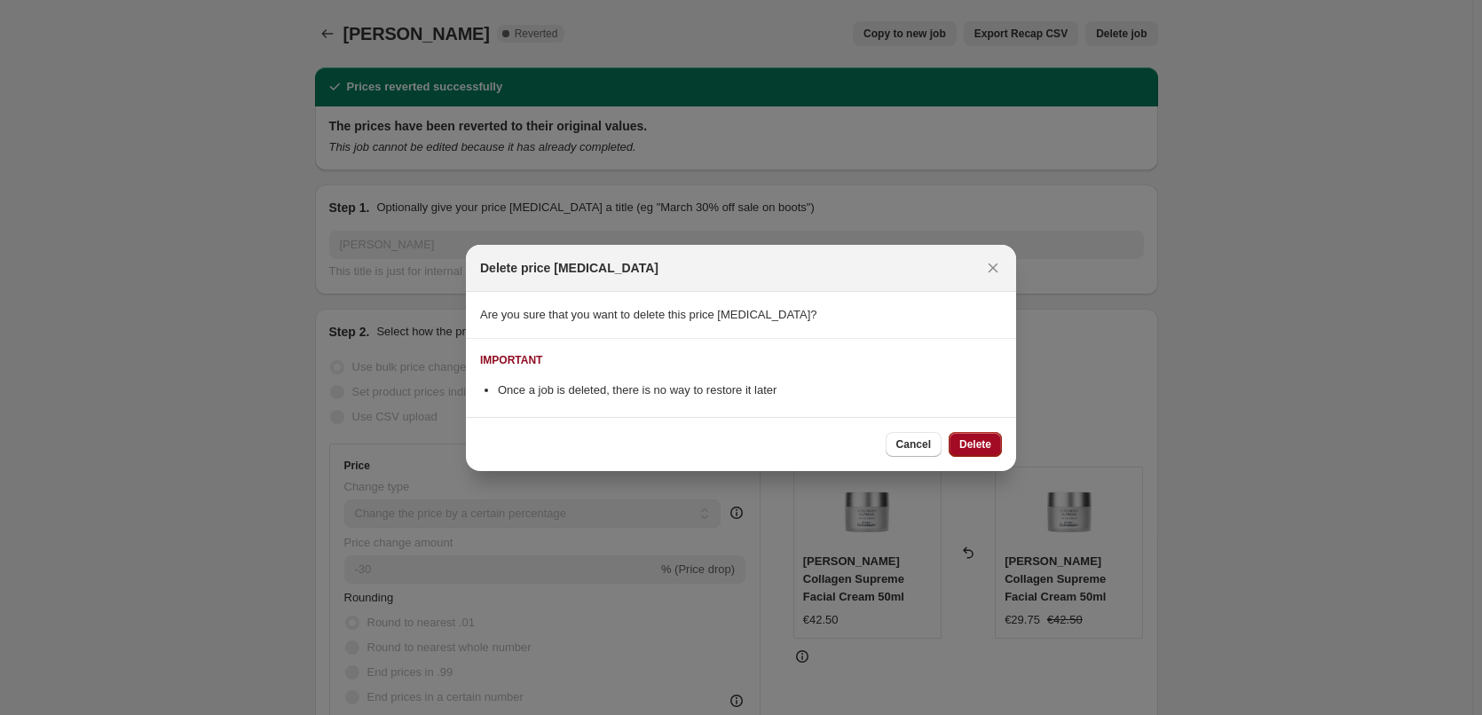
click at [988, 433] on button "Delete" at bounding box center [975, 444] width 53 height 25
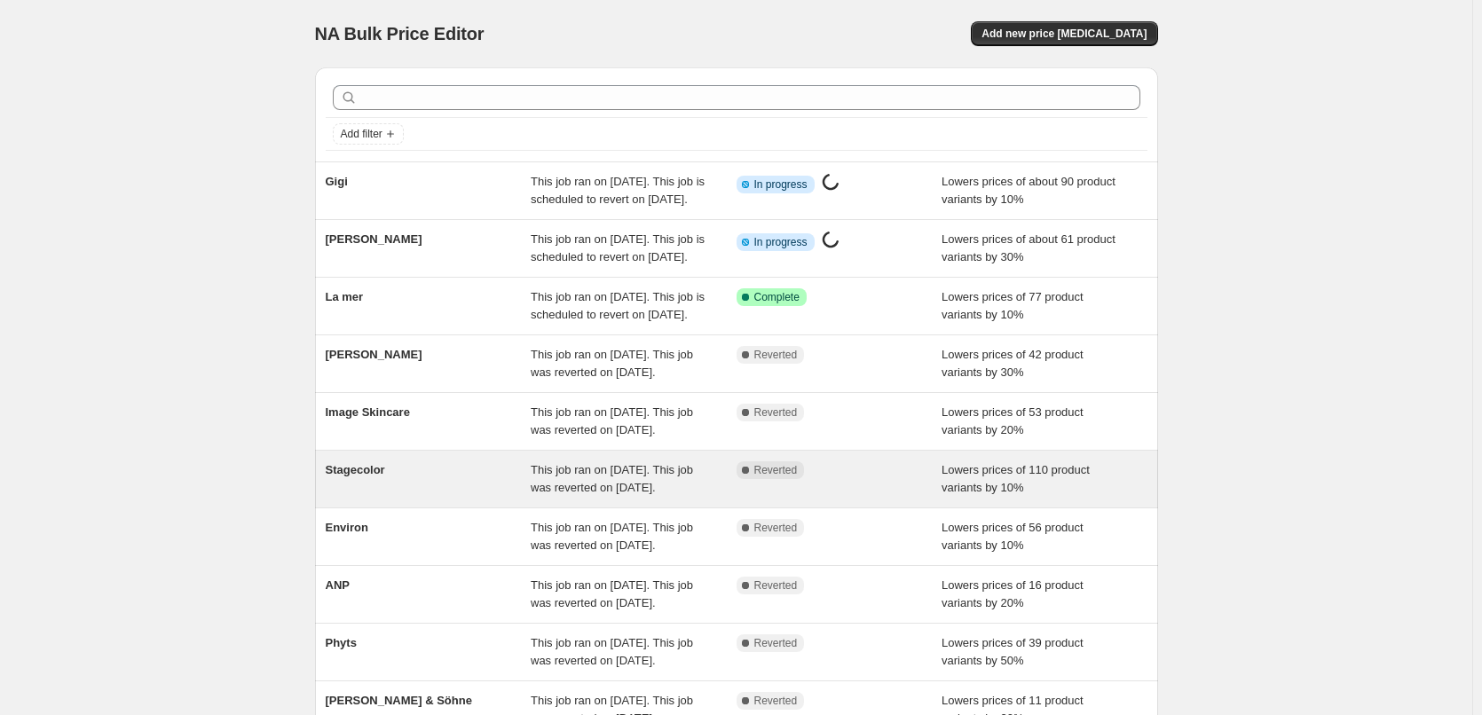
scroll to position [376, 0]
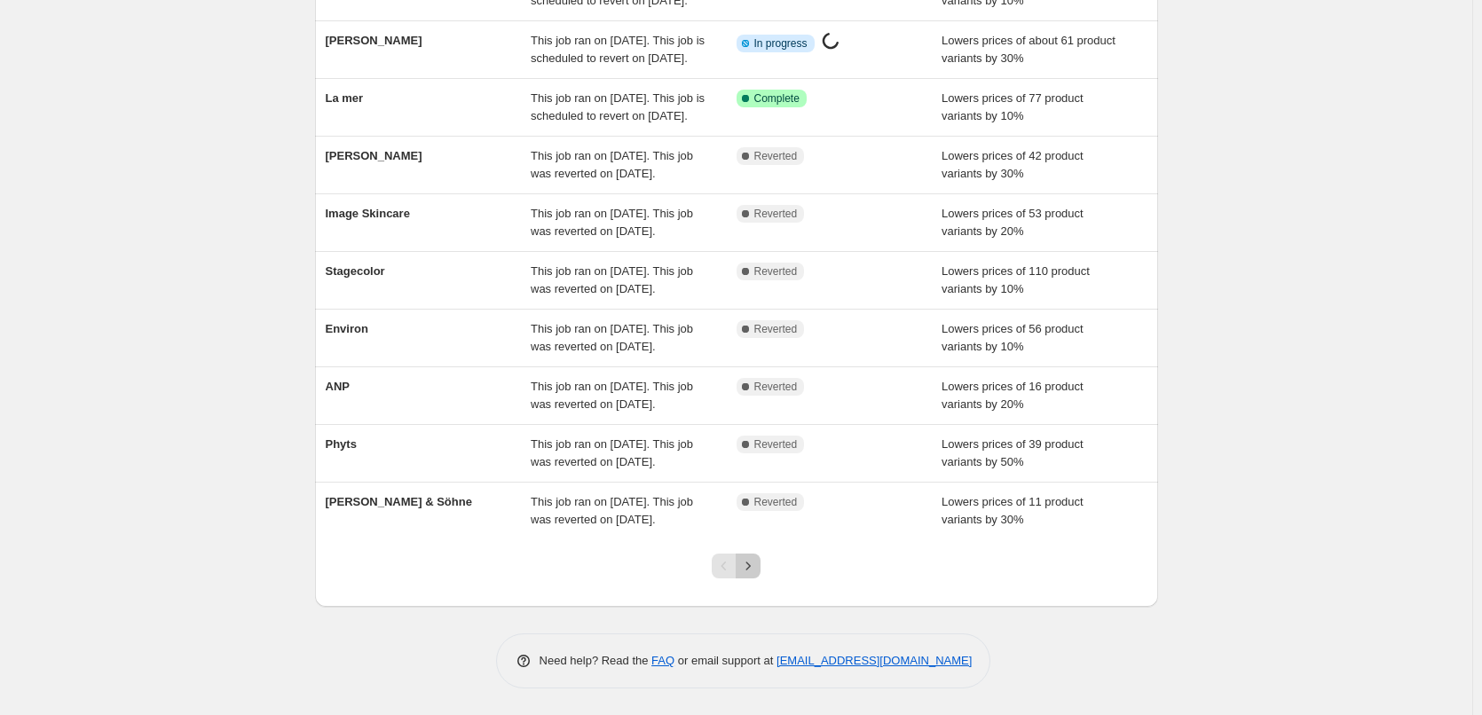
click at [756, 572] on icon "Next" at bounding box center [748, 566] width 18 height 18
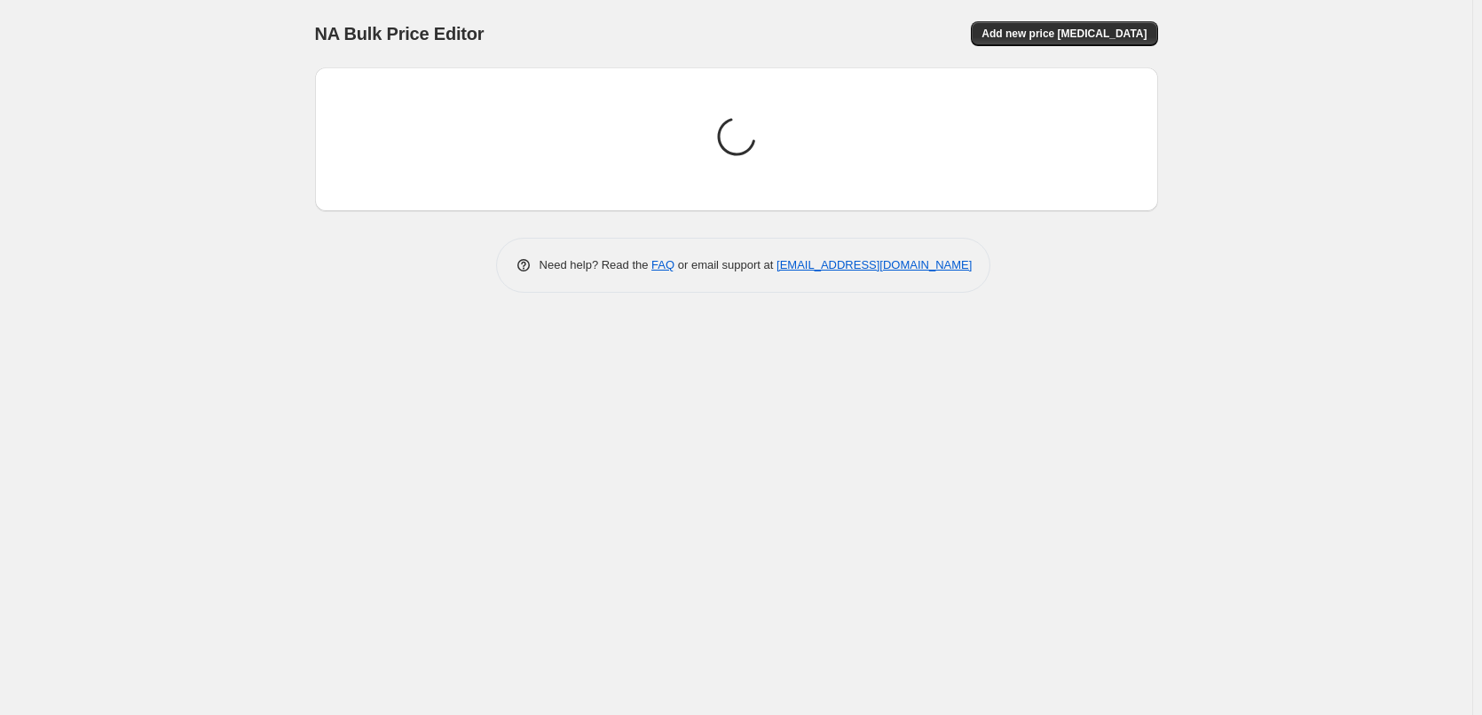
scroll to position [0, 0]
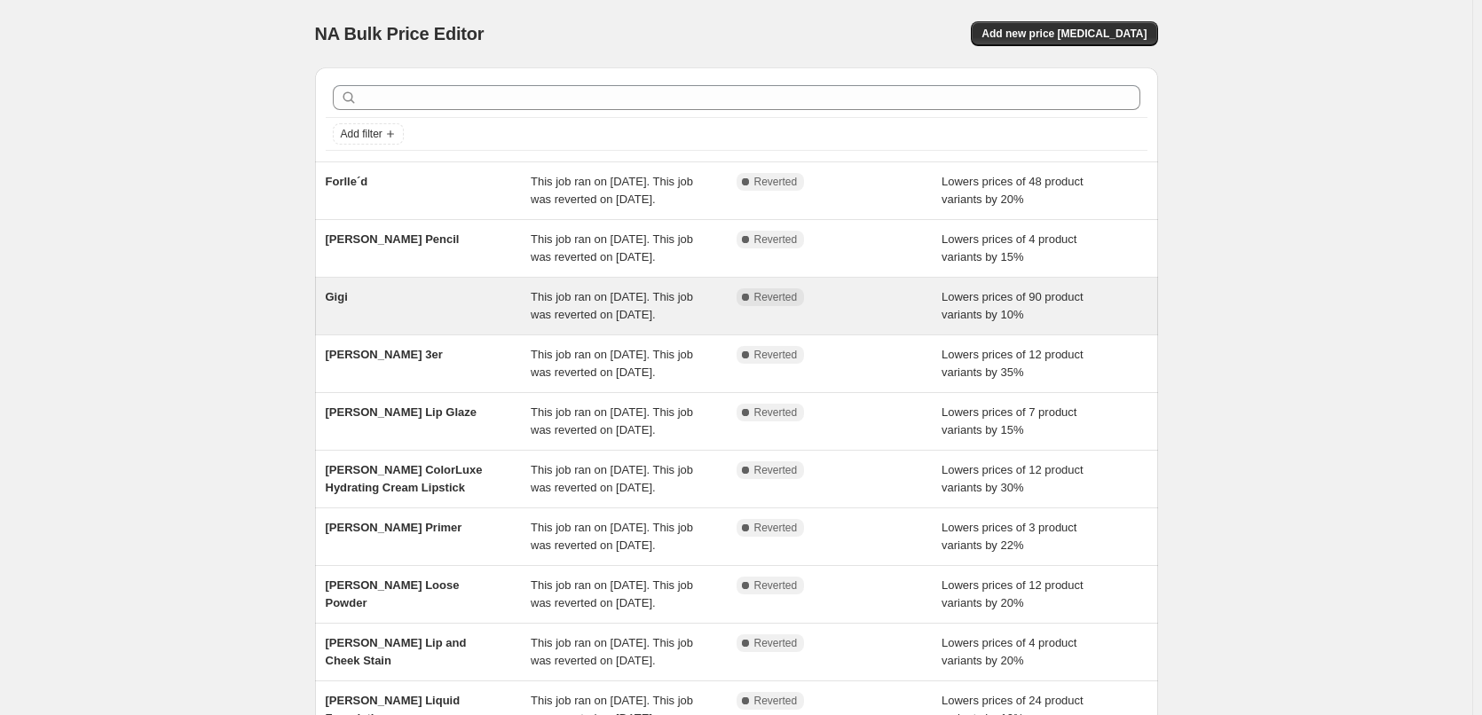
click at [339, 304] on span "Gigi" at bounding box center [337, 296] width 22 height 13
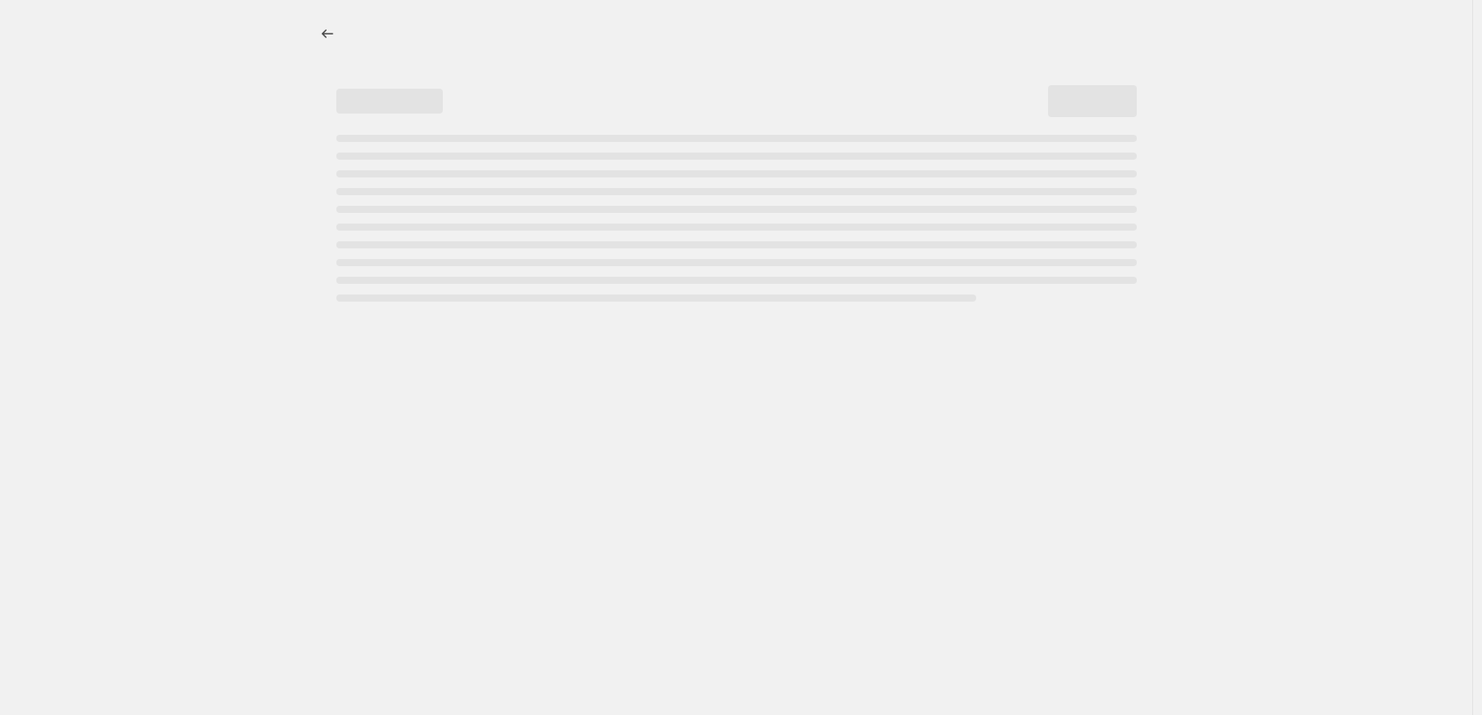
select select "percentage"
select select "vendor"
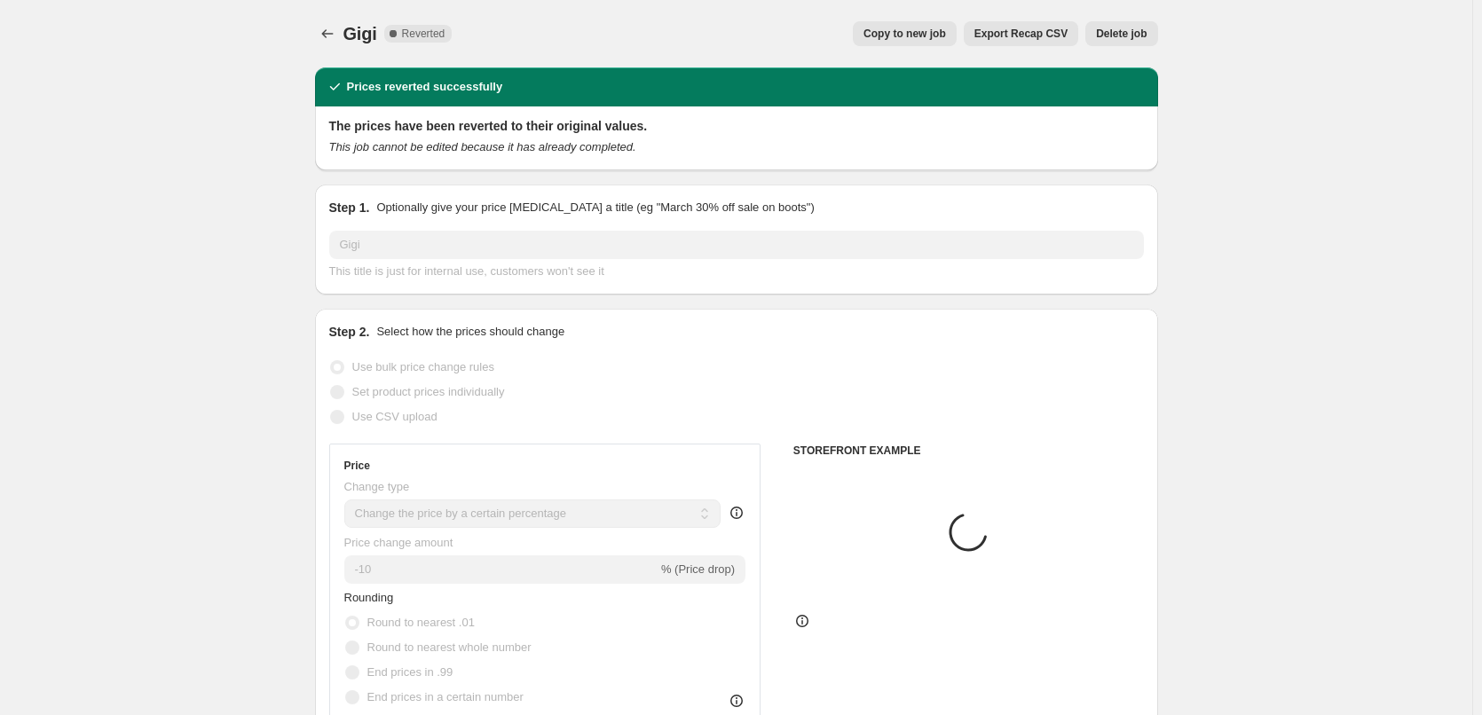
click at [1116, 33] on span "Delete job" at bounding box center [1121, 34] width 51 height 14
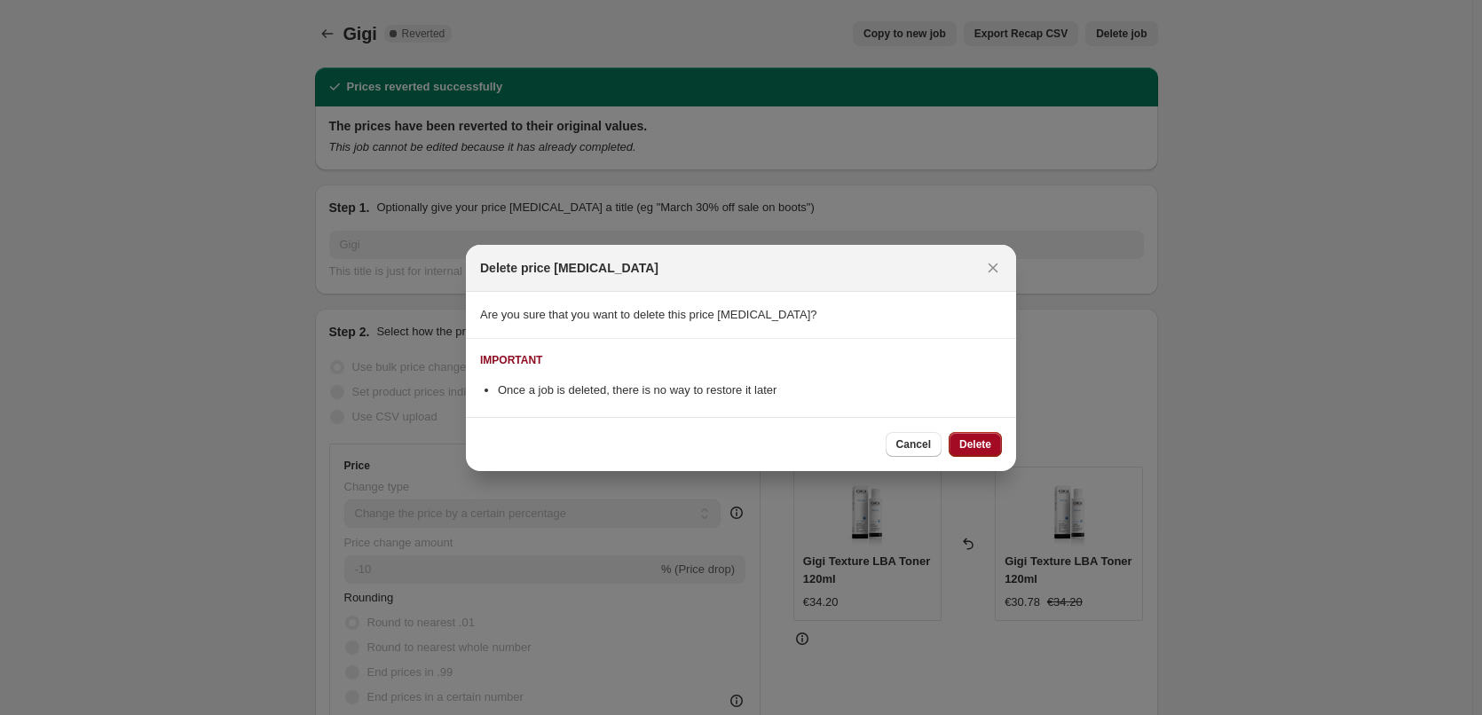
click at [975, 439] on span "Delete" at bounding box center [975, 445] width 32 height 14
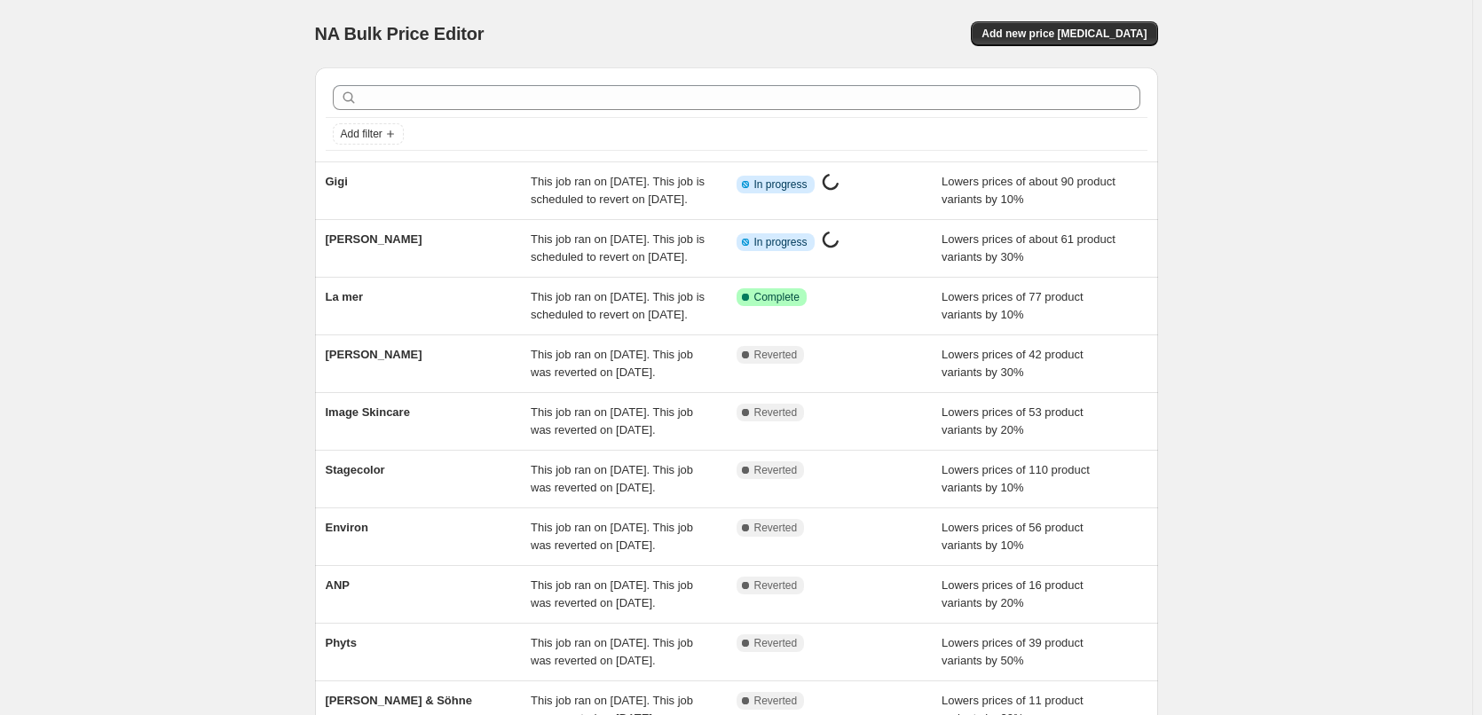
scroll to position [376, 0]
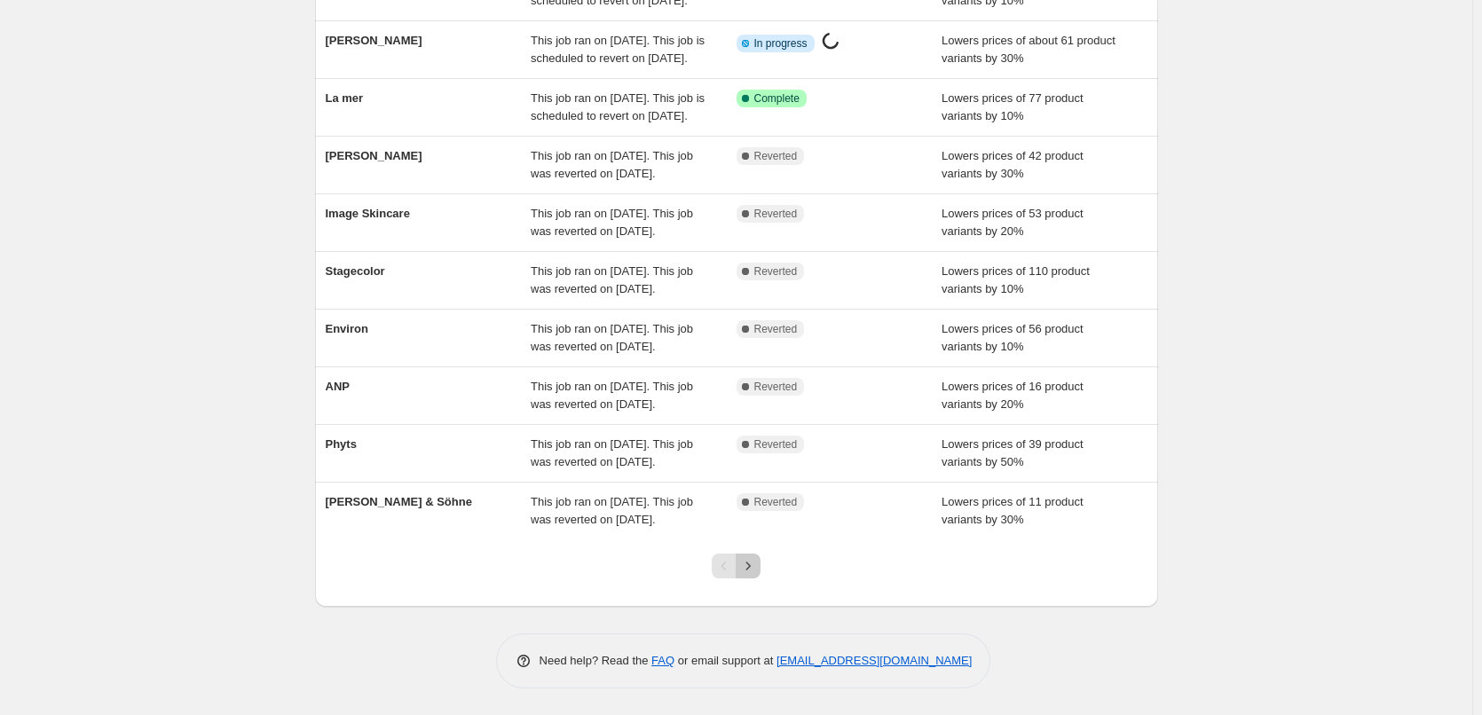
click at [754, 572] on icon "Next" at bounding box center [748, 566] width 18 height 18
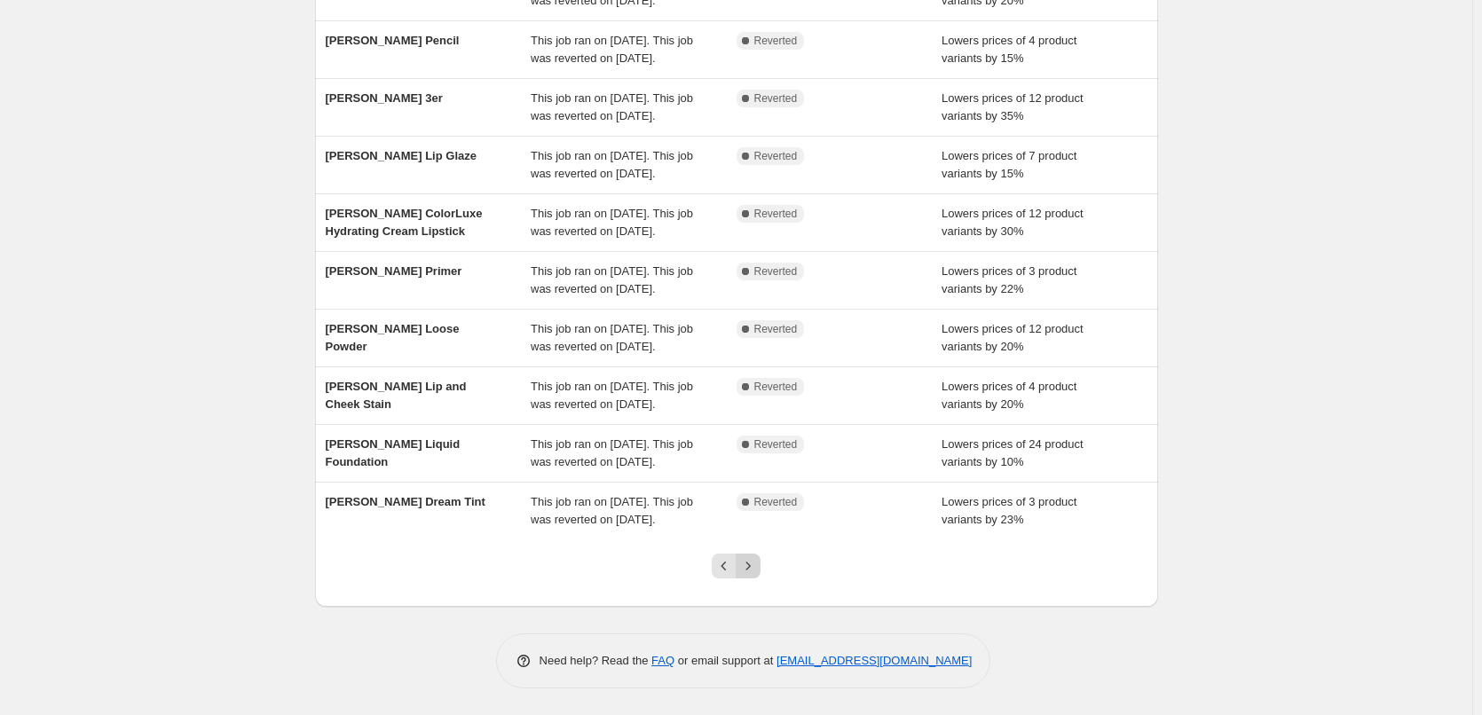
click at [753, 572] on icon "Next" at bounding box center [748, 566] width 18 height 18
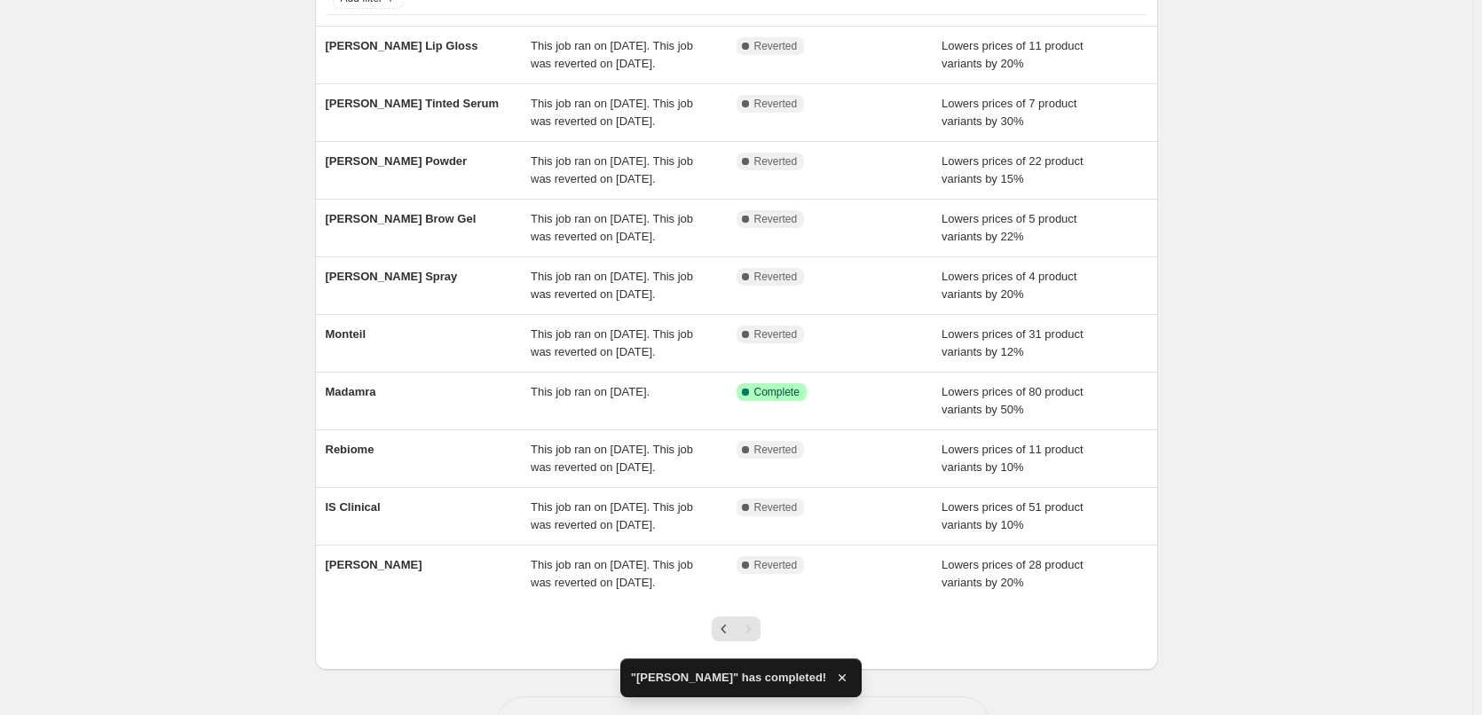
scroll to position [305, 0]
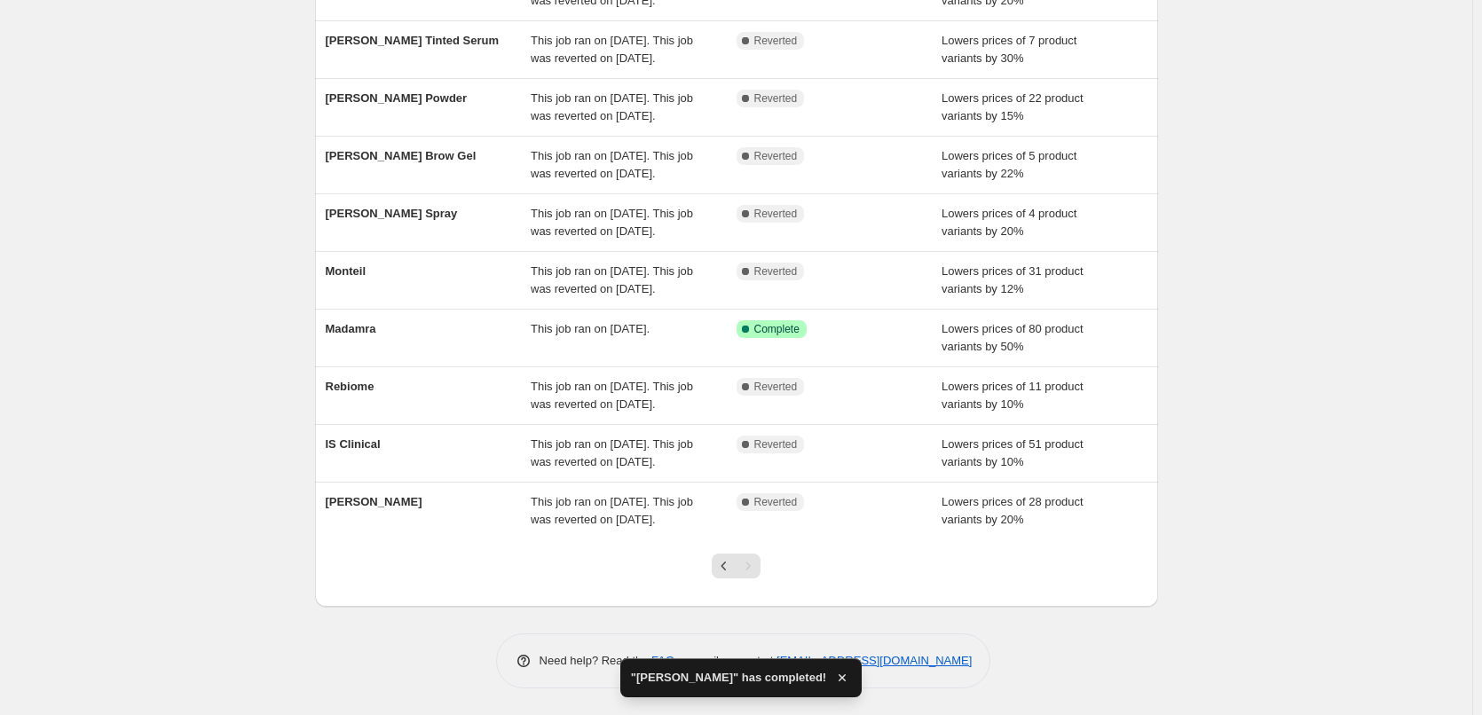
click at [714, 573] on div at bounding box center [736, 573] width 72 height 67
click at [720, 568] on icon "Previous" at bounding box center [724, 566] width 18 height 18
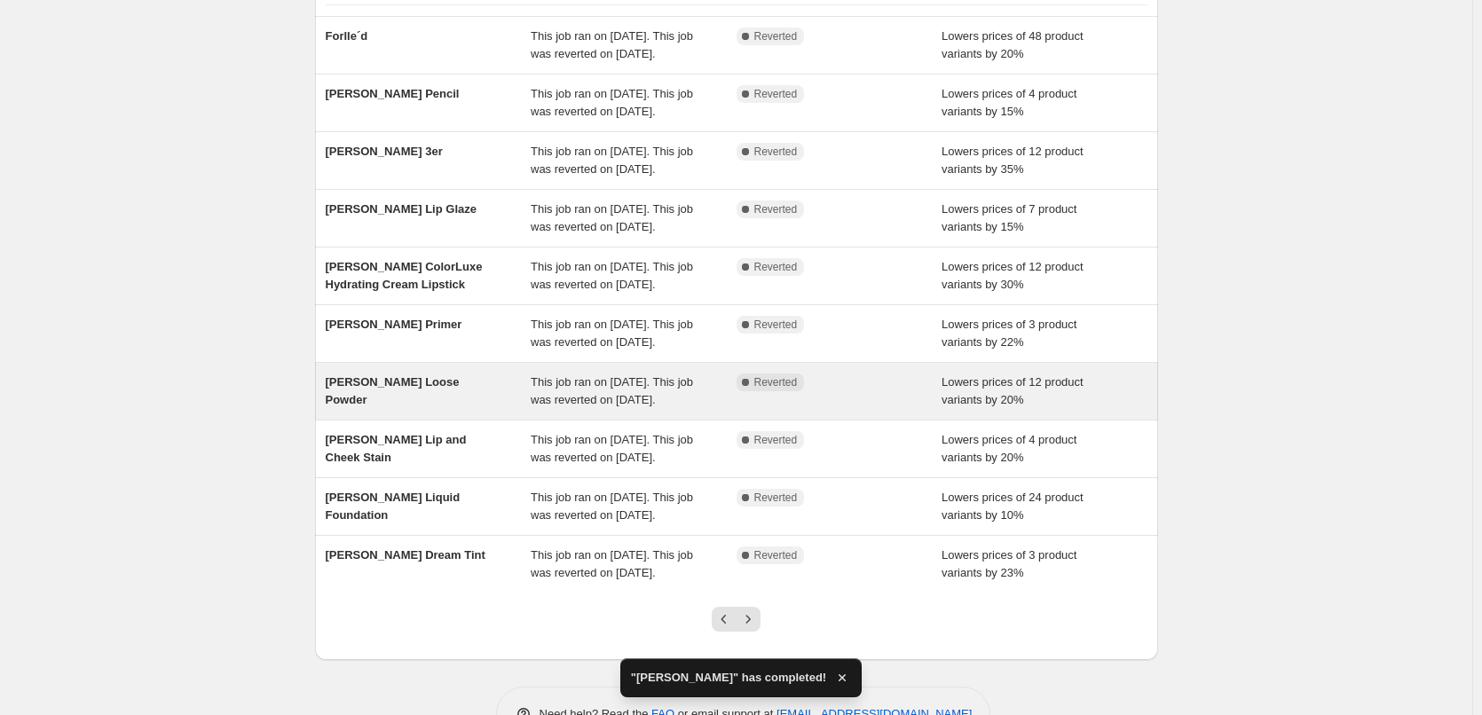
scroll to position [376, 0]
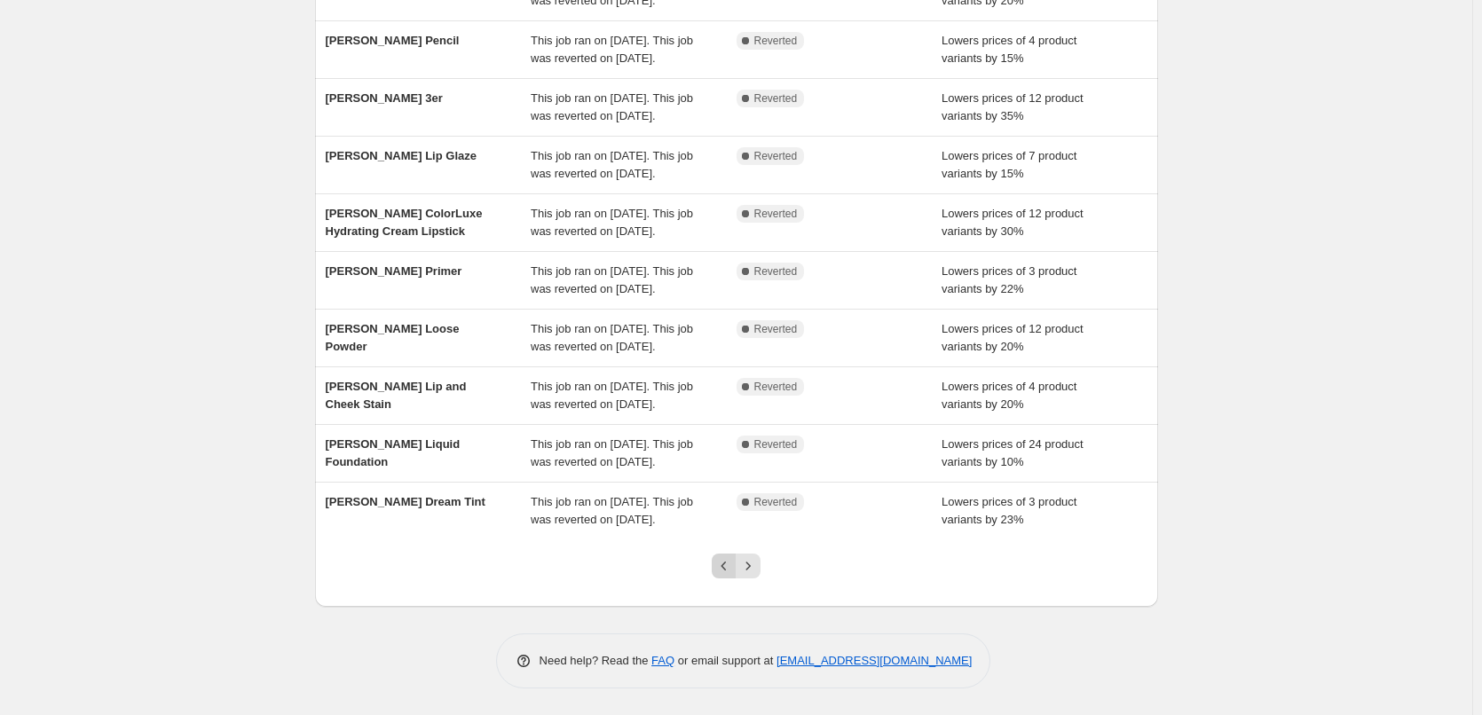
click at [716, 568] on button "Previous" at bounding box center [724, 566] width 25 height 25
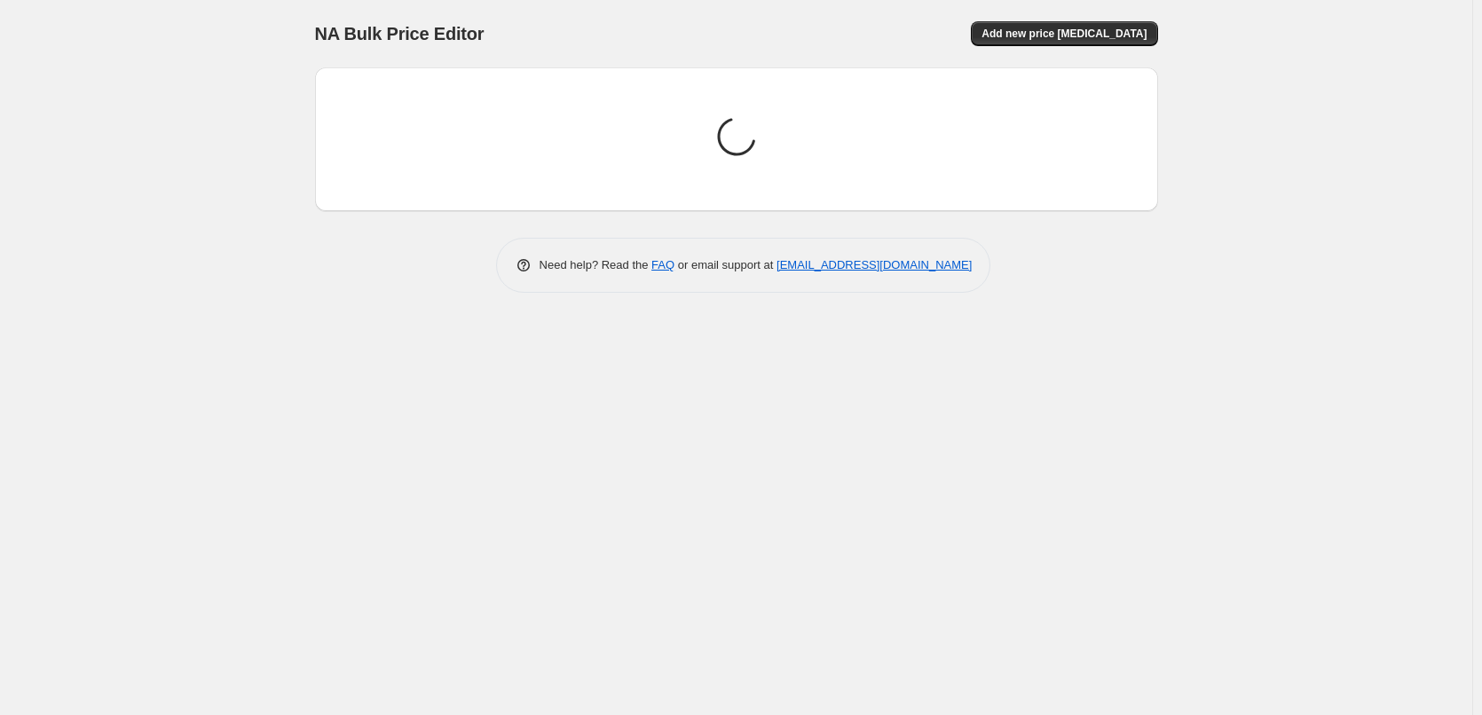
scroll to position [0, 0]
